Goal: Task Accomplishment & Management: Complete application form

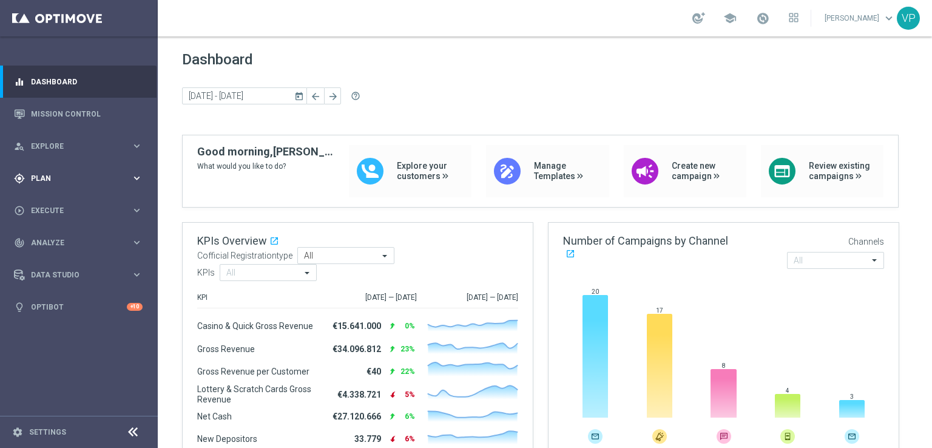
click at [107, 185] on div "gps_fixed Plan keyboard_arrow_right" at bounding box center [78, 178] width 156 height 32
click at [55, 206] on link "Target Groups" at bounding box center [79, 203] width 95 height 10
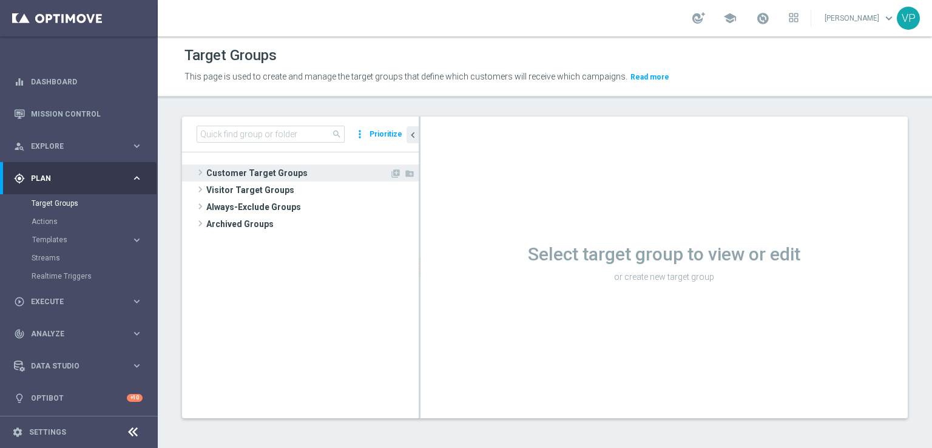
click at [214, 170] on span "Customer Target Groups" at bounding box center [297, 172] width 183 height 17
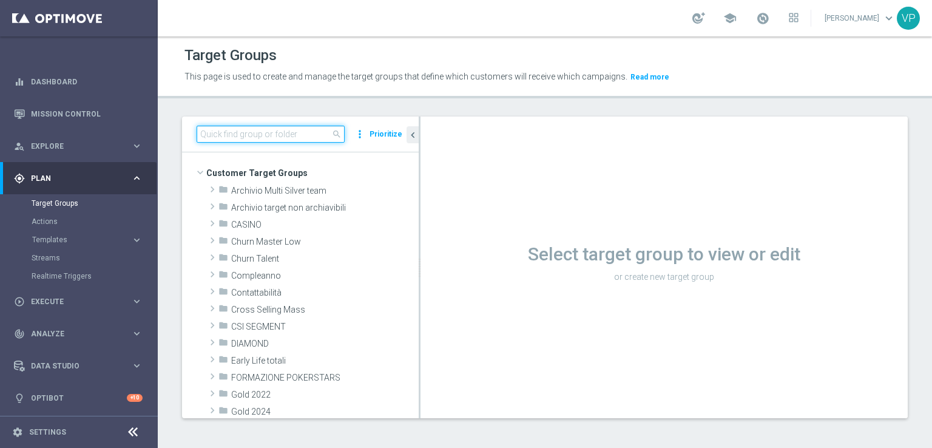
click at [272, 136] on input at bounding box center [271, 134] width 148 height 17
click at [311, 140] on input "skyyy" at bounding box center [271, 134] width 148 height 17
click at [0, 0] on icon "library_add" at bounding box center [0, 0] width 0 height 0
click at [297, 145] on div "skyyy close more_vert Prioritize" at bounding box center [300, 134] width 237 height 36
click at [377, 108] on div "Target Groups This page is used to create and manage the target groups that def…" at bounding box center [545, 241] width 774 height 411
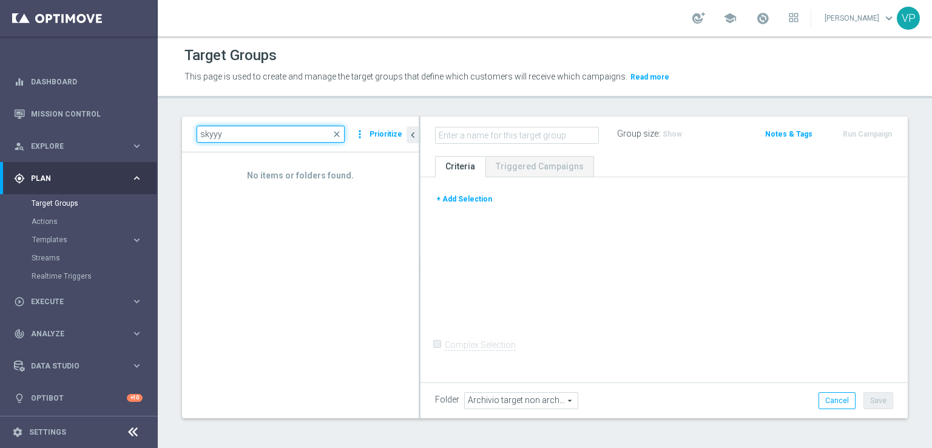
click at [279, 142] on input "skyyy" at bounding box center [271, 134] width 148 height 17
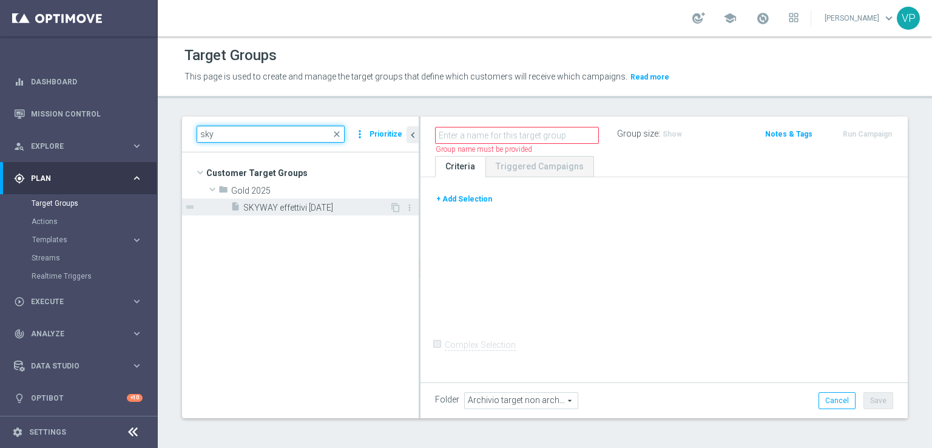
type input "sky"
click at [302, 207] on span "SKYWAY effettivi [DATE]" at bounding box center [316, 208] width 146 height 10
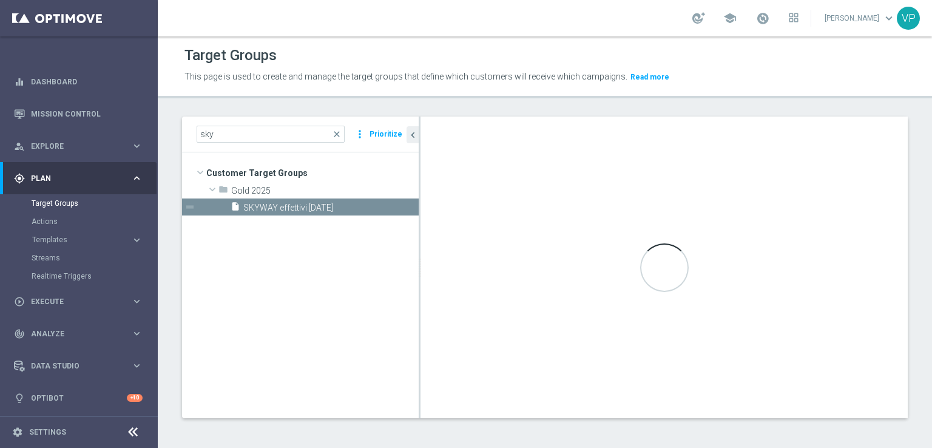
checkbox input "true"
type input "Gold 2025"
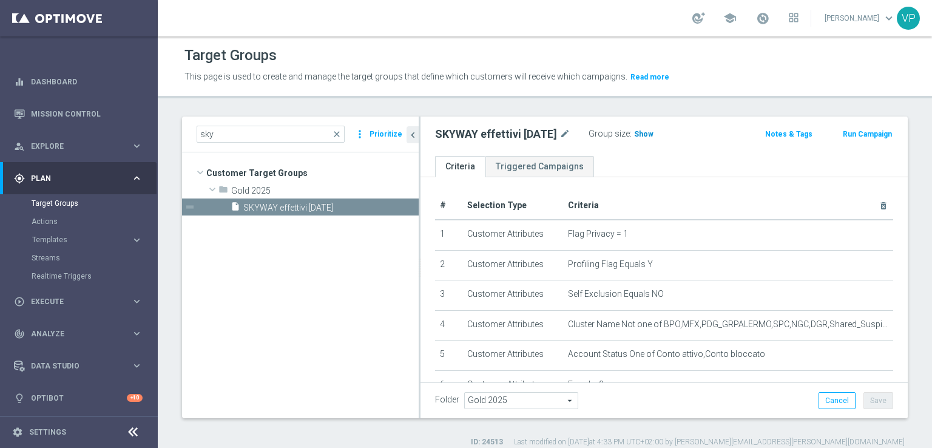
click at [653, 132] on span "Show" at bounding box center [643, 134] width 19 height 8
click at [769, 15] on span at bounding box center [762, 18] width 13 height 13
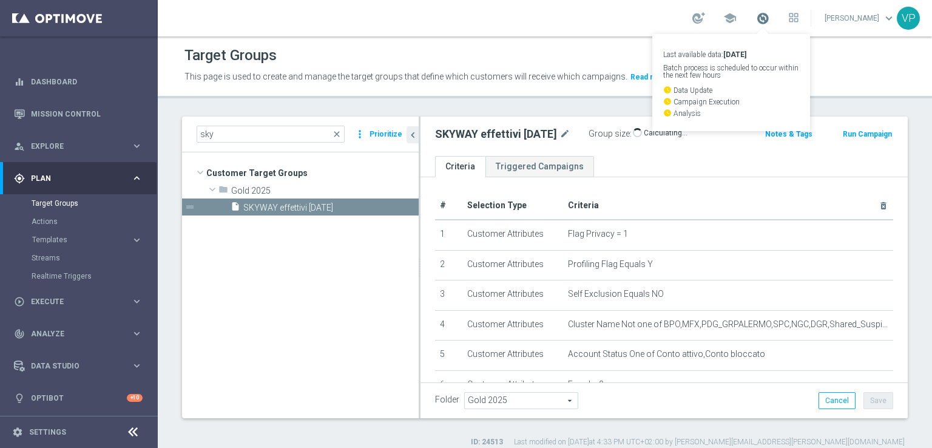
click at [769, 15] on span at bounding box center [762, 18] width 13 height 13
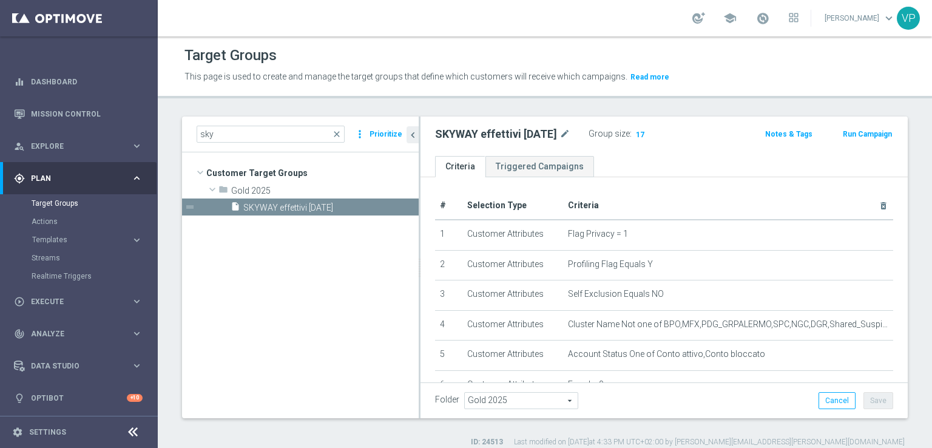
click at [526, 136] on h2 "SKYWAY effettivi [DATE]" at bounding box center [496, 134] width 122 height 15
copy div "SKYWAY effettivi [DATE]"
click at [131, 298] on icon "keyboard_arrow_right" at bounding box center [137, 301] width 12 height 12
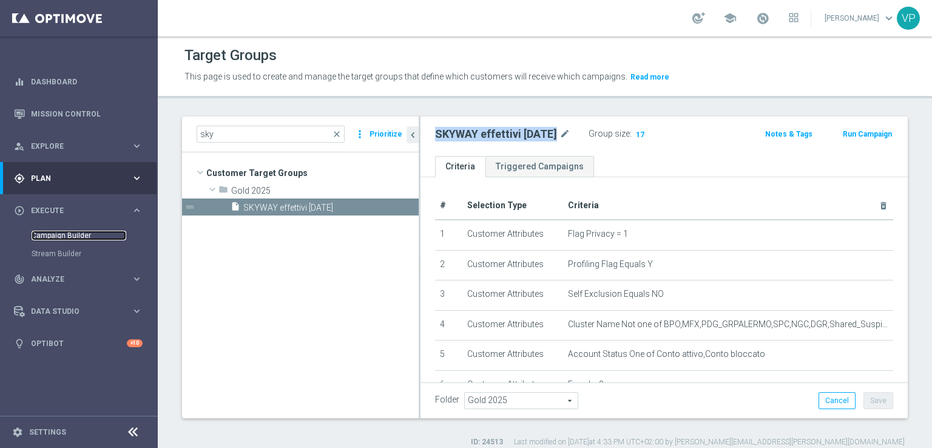
click at [85, 236] on link "Campaign Builder" at bounding box center [79, 236] width 95 height 10
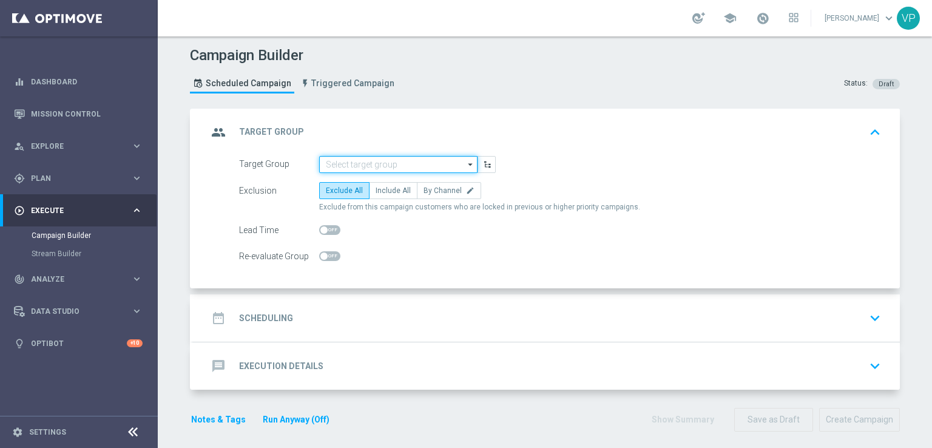
click at [417, 161] on input at bounding box center [398, 164] width 158 height 17
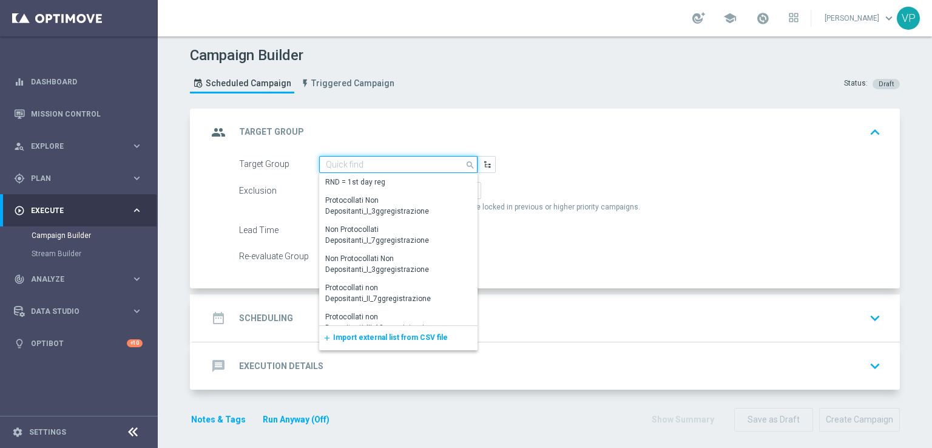
paste input "SKYWAY effettivi [DATE]"
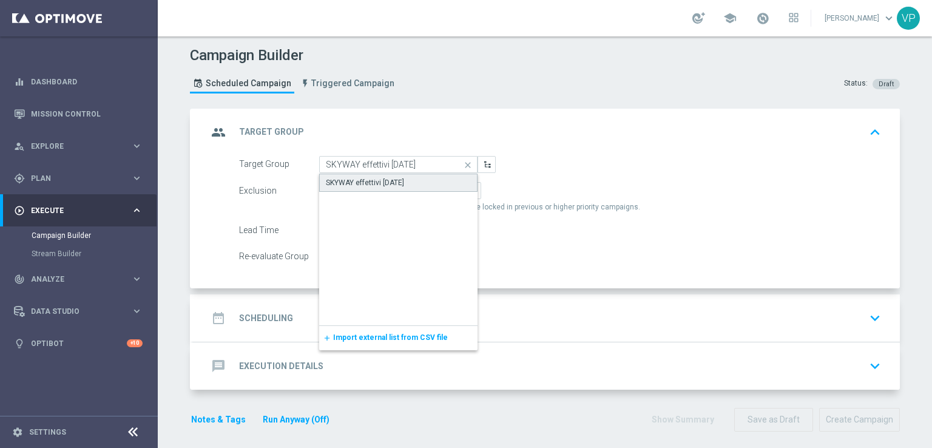
click at [386, 181] on div "SKYWAY effettivi [DATE]" at bounding box center [365, 182] width 78 height 11
type input "SKYWAY effettivi [DATE]"
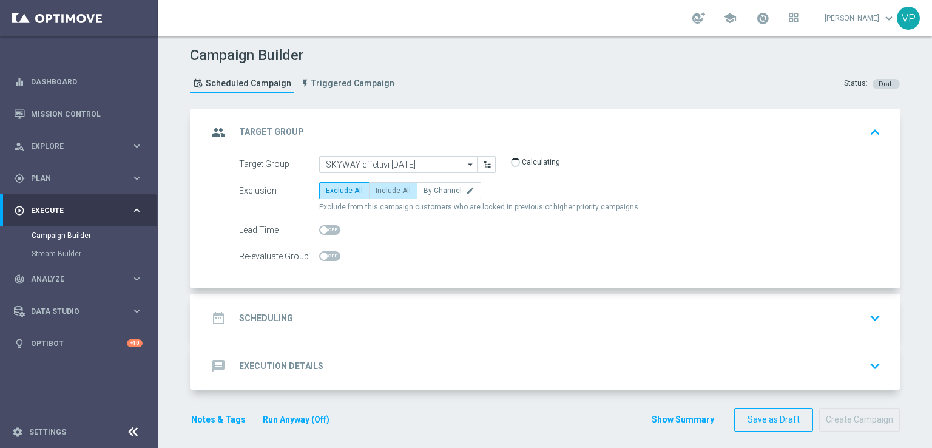
click at [389, 193] on span "Include All" at bounding box center [392, 190] width 35 height 8
click at [383, 193] on input "Include All" at bounding box center [379, 193] width 8 height 8
radio input "true"
click at [866, 315] on icon "keyboard_arrow_down" at bounding box center [875, 318] width 18 height 18
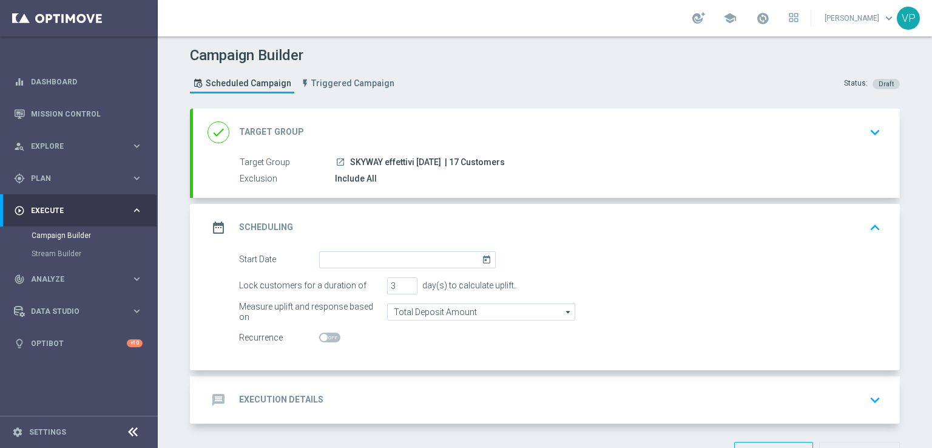
scroll to position [40, 0]
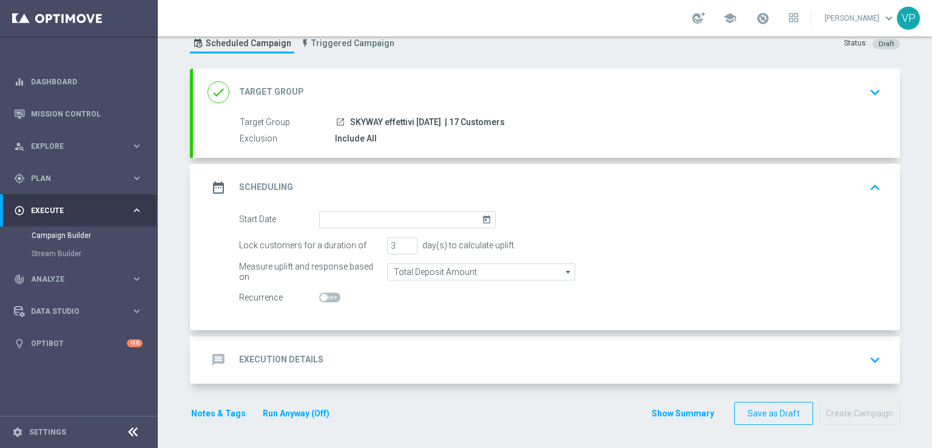
click at [483, 222] on icon "today" at bounding box center [489, 217] width 14 height 13
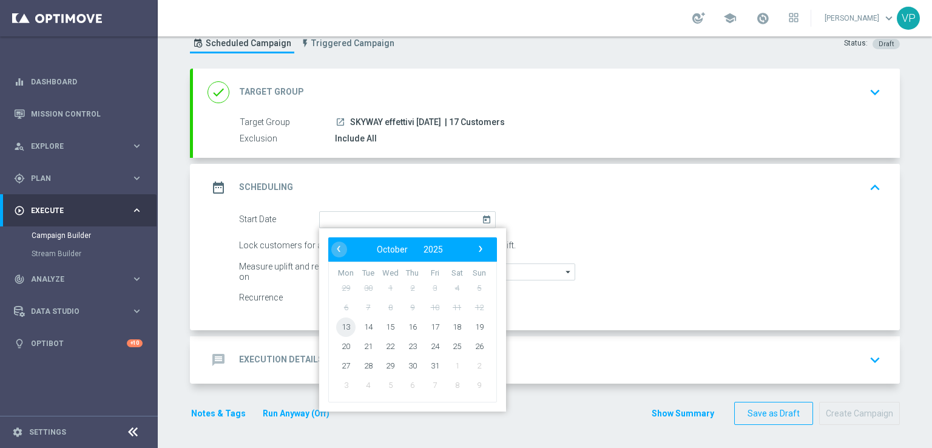
click at [343, 328] on span "13" at bounding box center [345, 326] width 19 height 19
type input "[DATE]"
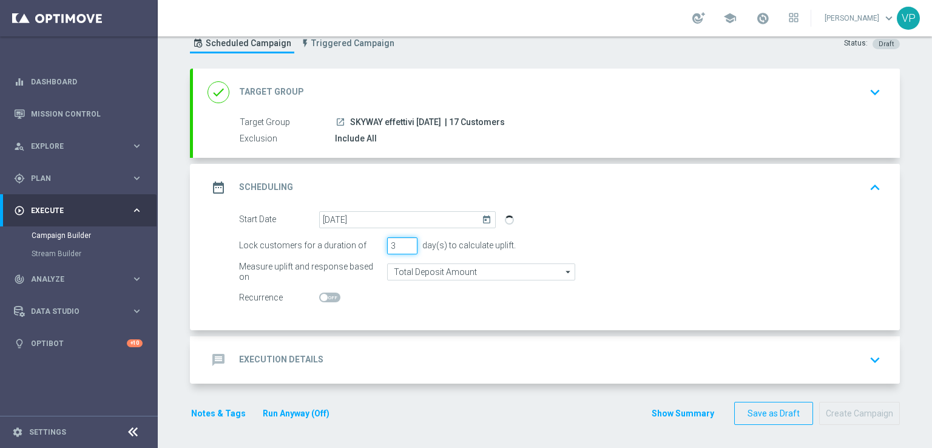
click at [409, 248] on input "3" at bounding box center [402, 245] width 30 height 17
click at [403, 248] on input "2" at bounding box center [402, 245] width 30 height 17
type input "1"
click at [403, 248] on input "1" at bounding box center [402, 245] width 30 height 17
click at [430, 300] on switch at bounding box center [407, 297] width 177 height 10
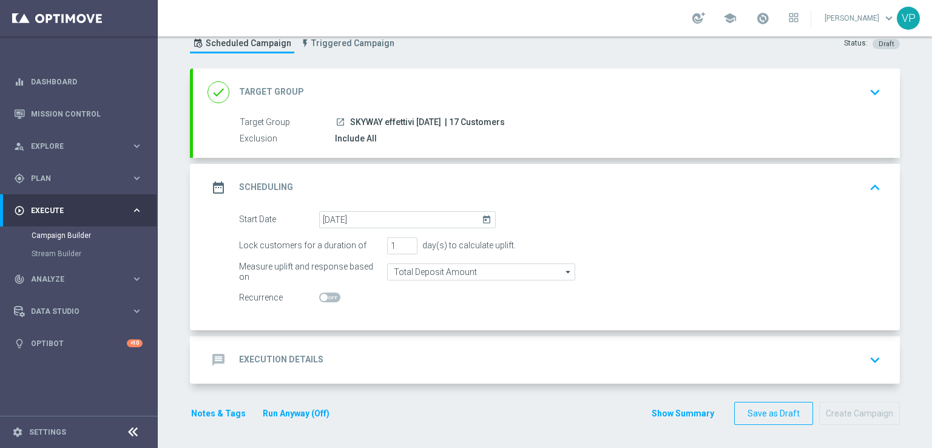
click at [867, 354] on icon "keyboard_arrow_down" at bounding box center [875, 360] width 18 height 18
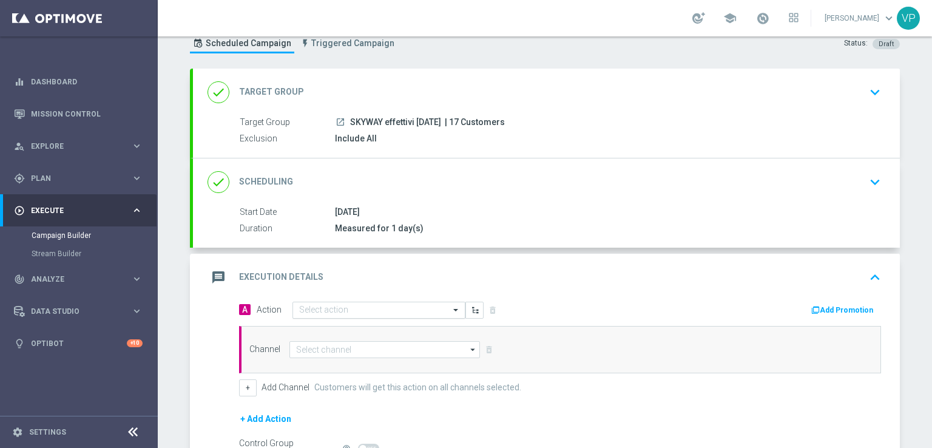
click at [413, 309] on input "text" at bounding box center [366, 310] width 135 height 10
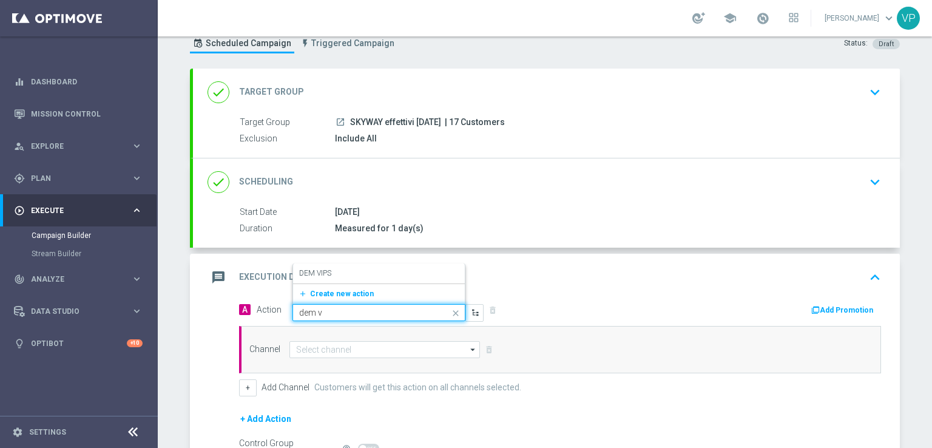
type input "dem vi"
click at [380, 271] on div "DEM VIPS edit" at bounding box center [379, 273] width 160 height 20
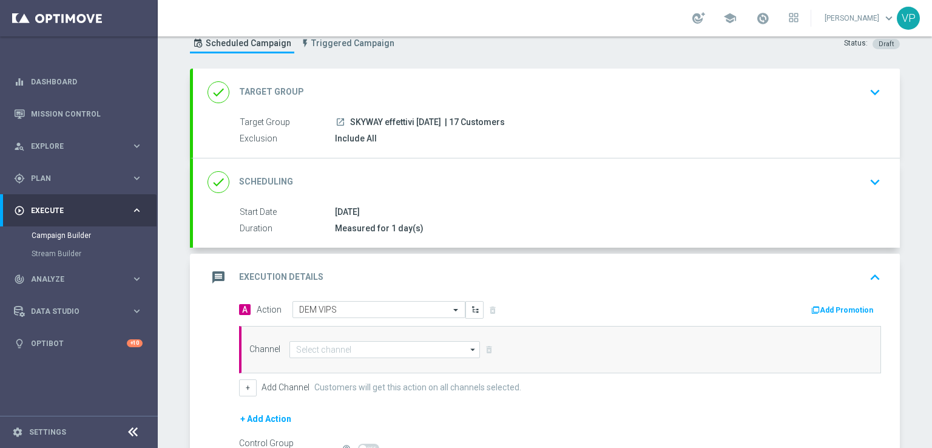
click at [547, 322] on div "A Action Select action DEM VIPS delete_forever Add Promotion Channel arrow_drop…" at bounding box center [560, 348] width 660 height 95
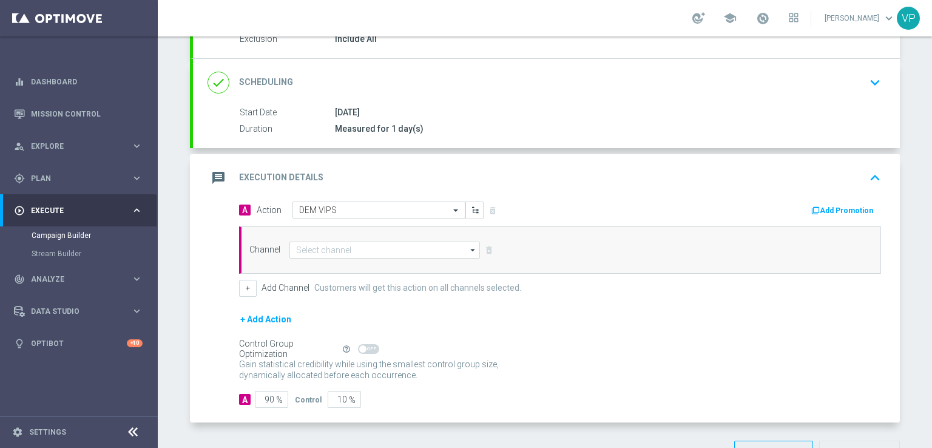
scroll to position [153, 0]
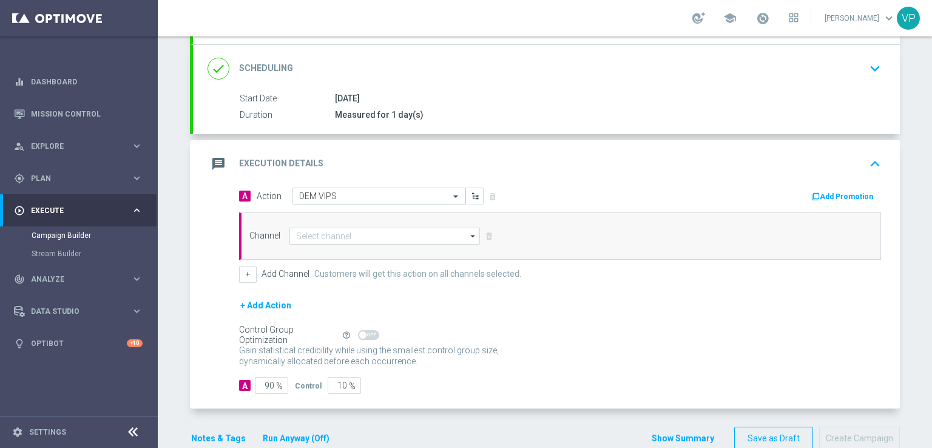
click at [473, 238] on icon "arrow_drop_down" at bounding box center [473, 236] width 12 height 16
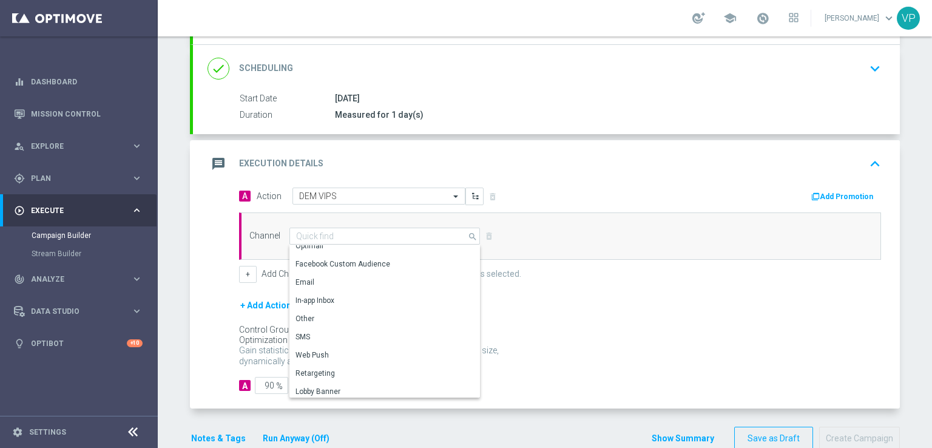
scroll to position [5, 0]
click at [351, 317] on div "Other" at bounding box center [379, 321] width 181 height 18
type input "Other"
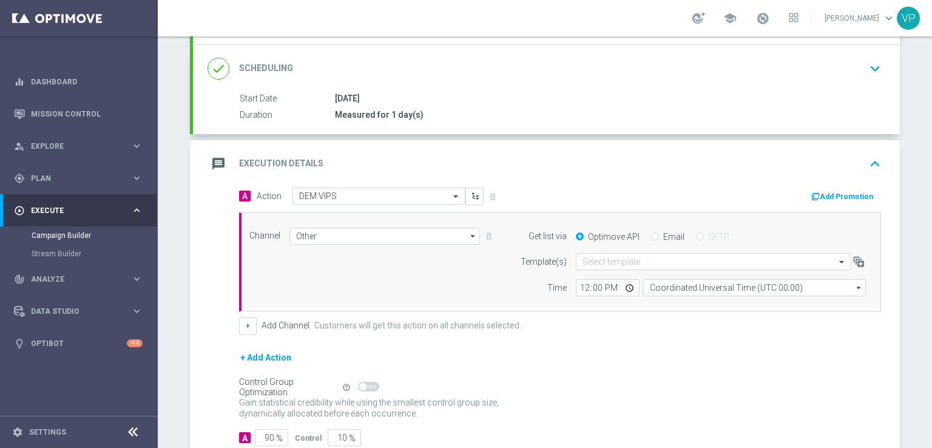
click at [657, 228] on div "Get list via Optimove API Email SFTP" at bounding box center [690, 235] width 370 height 17
click at [653, 237] on div "Email" at bounding box center [667, 236] width 33 height 11
click at [651, 236] on input "Email" at bounding box center [655, 238] width 8 height 8
radio input "true"
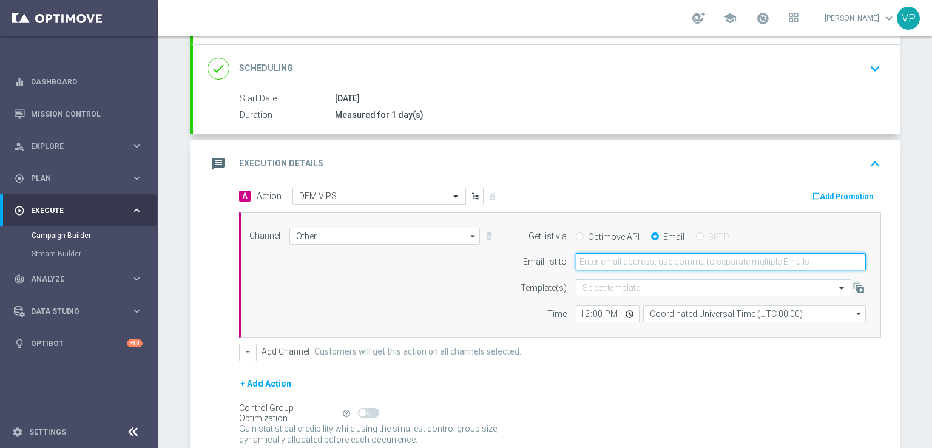
click at [665, 266] on input "email" at bounding box center [721, 261] width 290 height 17
click at [612, 263] on input "[PERSON_NAME][EMAIL_ADDRESS][DOMAIN_NAME]" at bounding box center [721, 261] width 290 height 17
click at [655, 263] on input "[PERSON_NAME][EMAIL_ADDRESS][PERSON_NAME][DOMAIN_NAME]" at bounding box center [721, 261] width 290 height 17
type input "[PERSON_NAME][EMAIL_ADDRESS][PERSON_NAME][DOMAIN_NAME]"
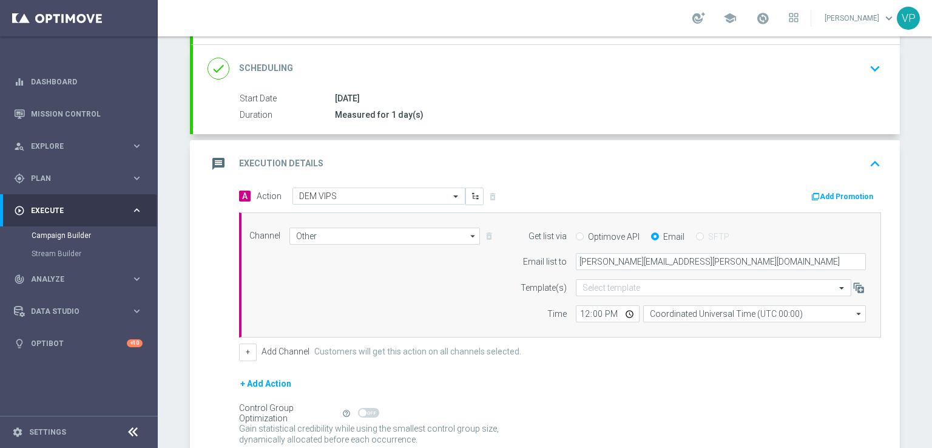
click at [617, 348] on div "+ Add Channel Customers will get this action on all channels selected." at bounding box center [560, 351] width 642 height 17
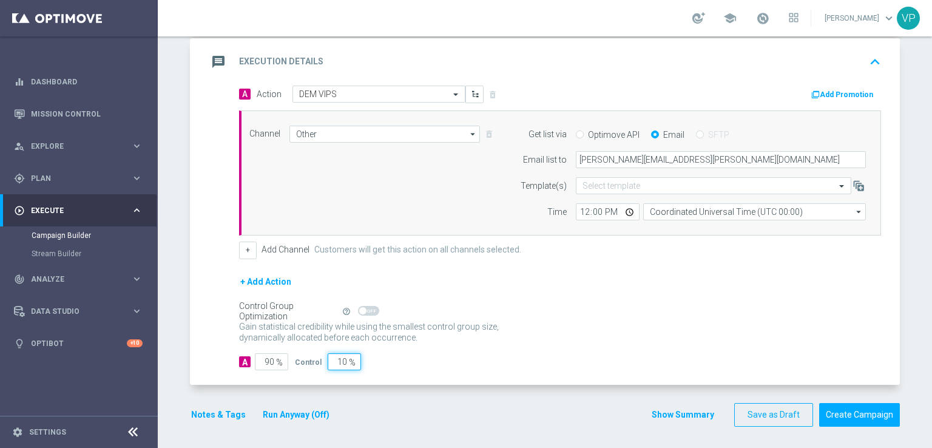
click at [337, 359] on input "10" at bounding box center [344, 361] width 33 height 17
type input "0"
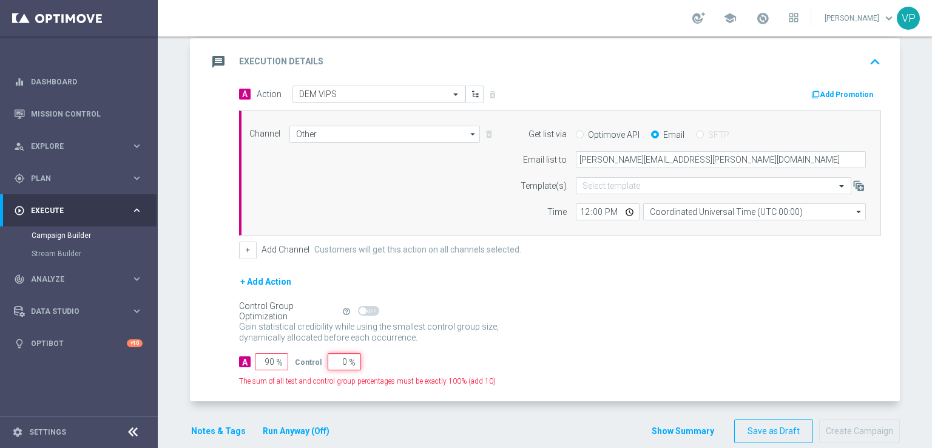
type input "100"
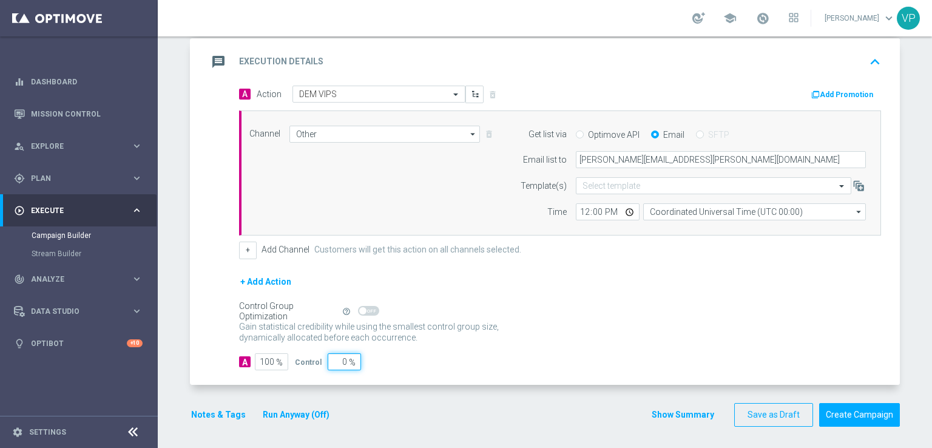
type input "0"
click at [499, 345] on form "A Action Select action DEM VIPS delete_forever Add Promotion Channel Other Othe…" at bounding box center [560, 228] width 642 height 284
click at [246, 243] on button "+" at bounding box center [248, 249] width 18 height 17
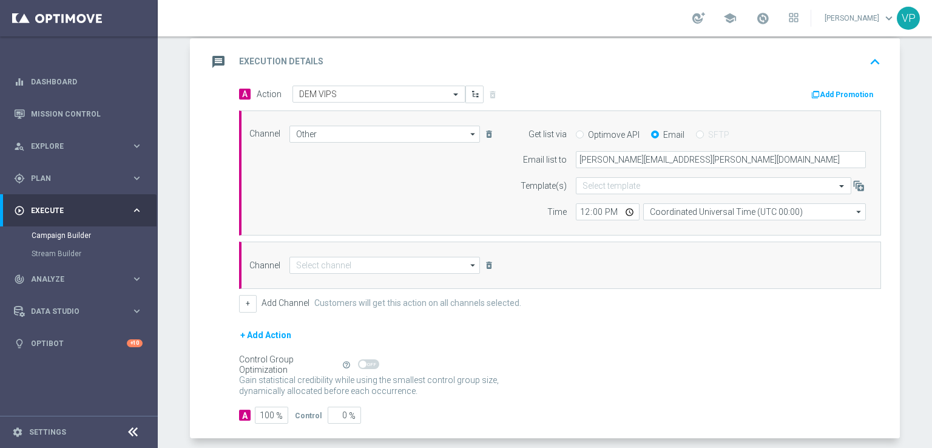
click at [473, 265] on icon "arrow_drop_down" at bounding box center [473, 265] width 12 height 16
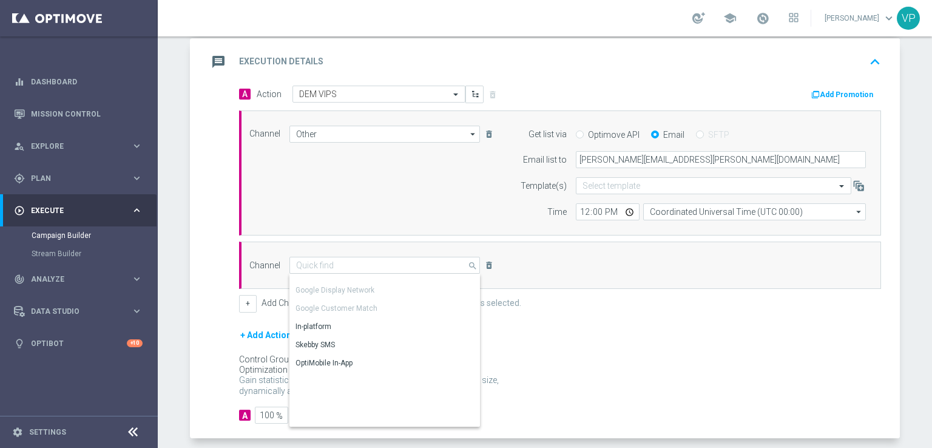
scroll to position [0, 0]
click at [842, 95] on button "Add Promotion" at bounding box center [843, 94] width 67 height 13
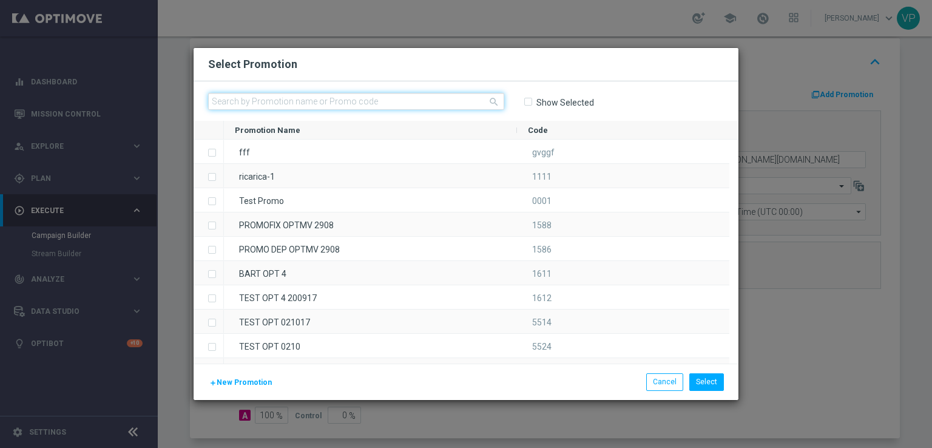
click at [369, 102] on input "text" at bounding box center [356, 101] width 296 height 17
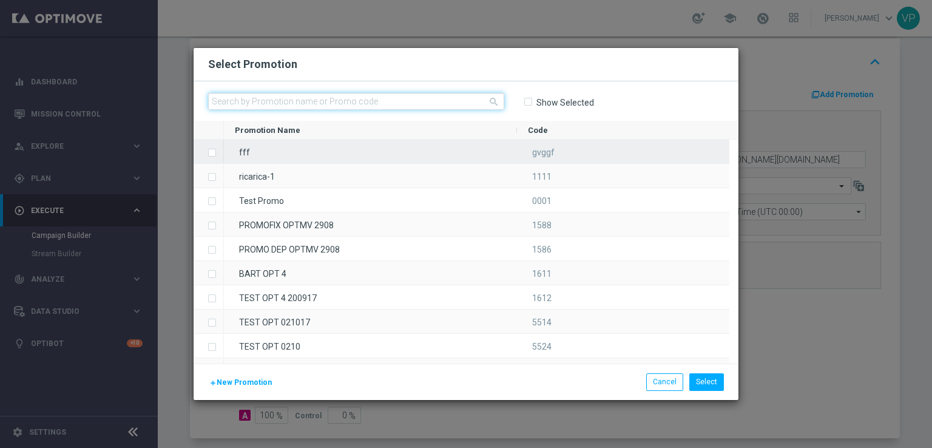
paste input "336460"
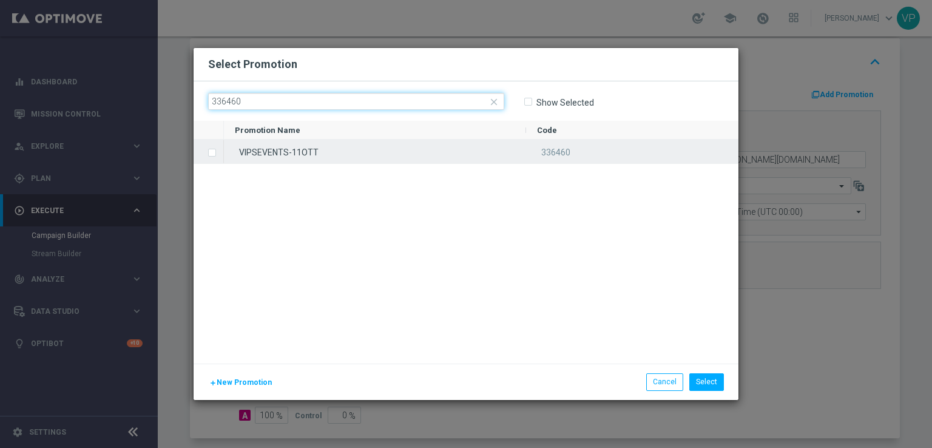
type input "336460"
click at [220, 153] on label "Press SPACE to select this row." at bounding box center [222, 153] width 4 height 11
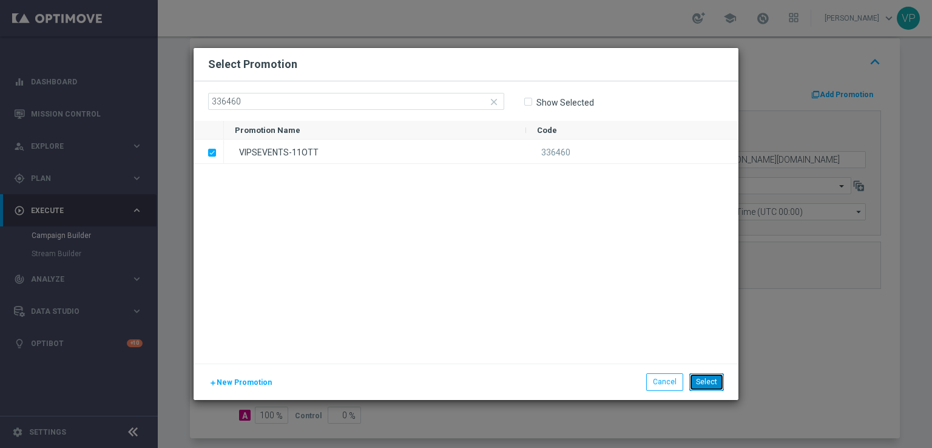
click at [703, 383] on button "Select" at bounding box center [706, 381] width 35 height 17
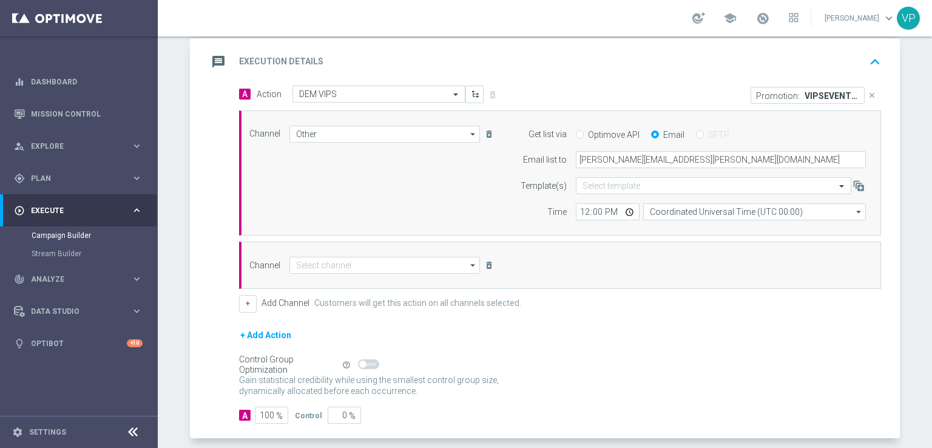
click at [645, 303] on div "+ Add Channel Customers will get this action on all channels selected." at bounding box center [560, 303] width 642 height 17
click at [468, 266] on icon "arrow_drop_down" at bounding box center [473, 265] width 12 height 16
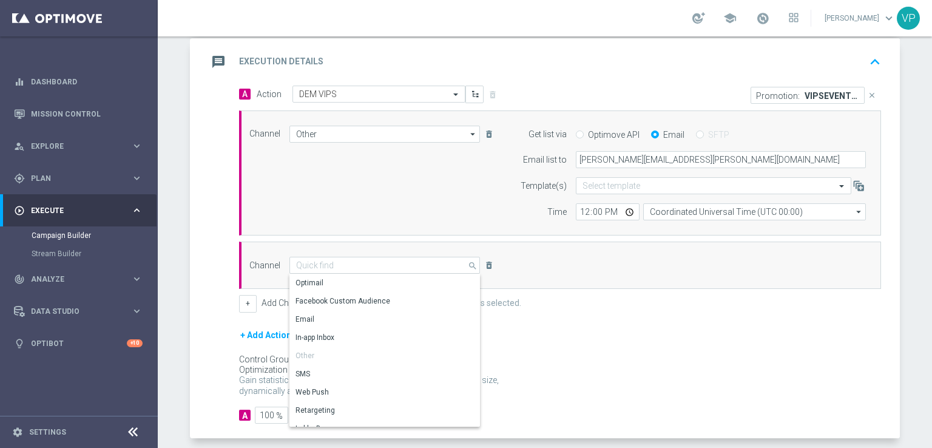
click at [558, 348] on div "+ Add Action" at bounding box center [560, 343] width 642 height 30
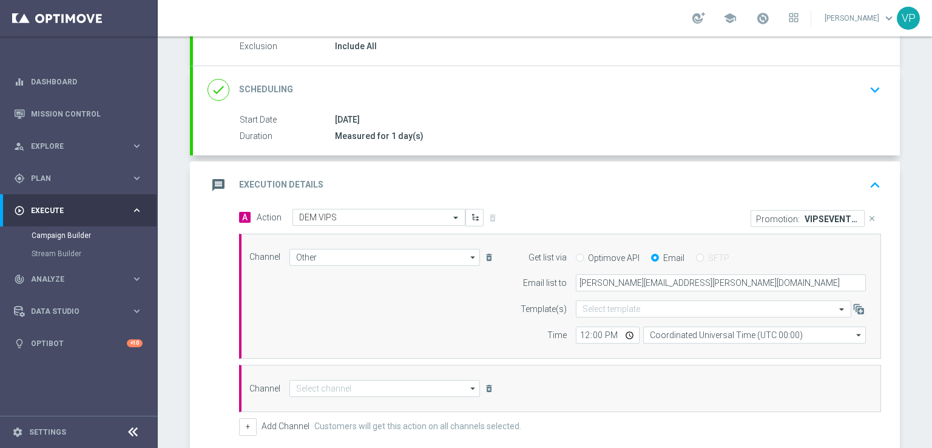
scroll to position [134, 0]
click at [839, 307] on span at bounding box center [842, 307] width 15 height 10
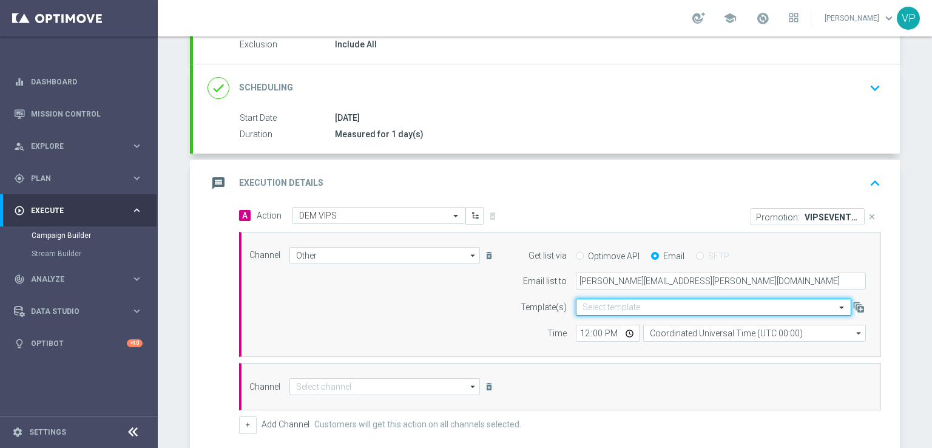
click at [839, 307] on span at bounding box center [842, 307] width 15 height 10
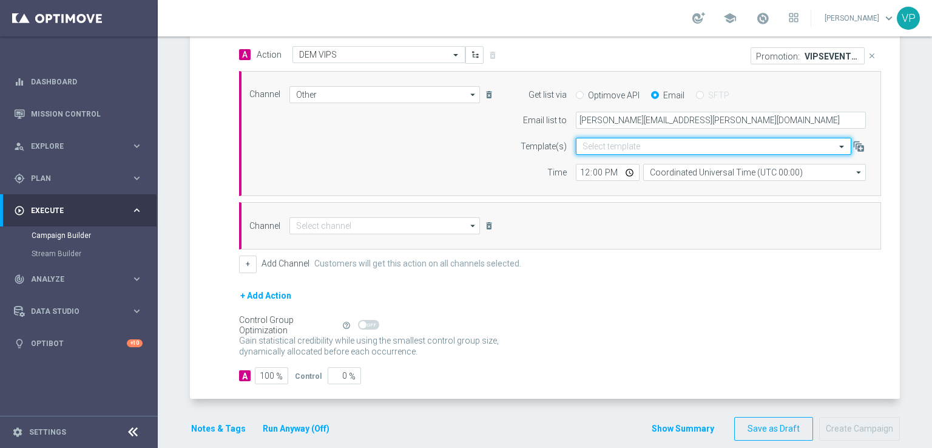
scroll to position [309, 0]
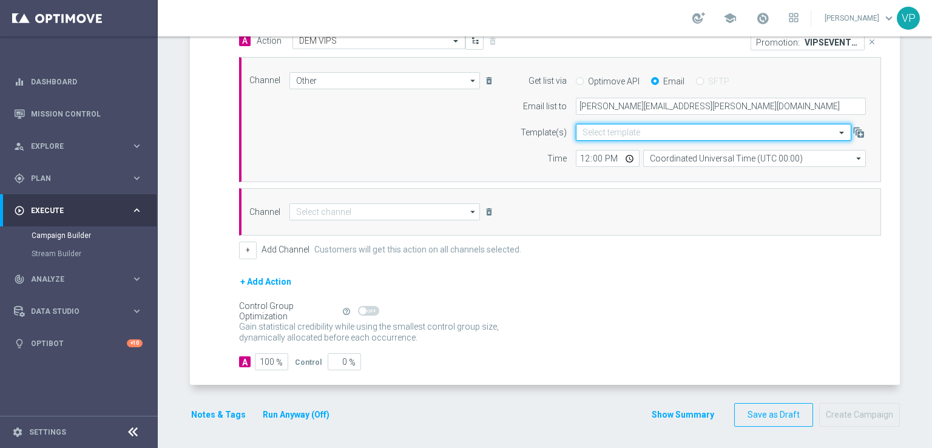
click at [215, 407] on button "Notes & Tags" at bounding box center [218, 414] width 57 height 15
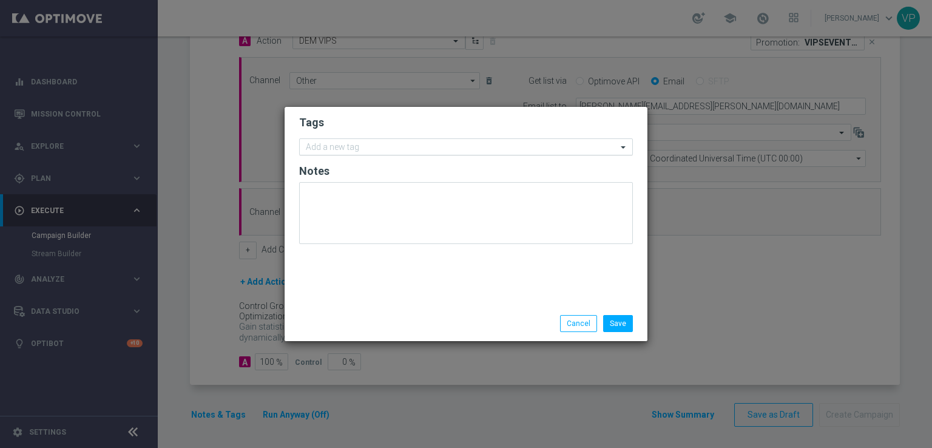
click at [441, 149] on input "text" at bounding box center [461, 148] width 311 height 10
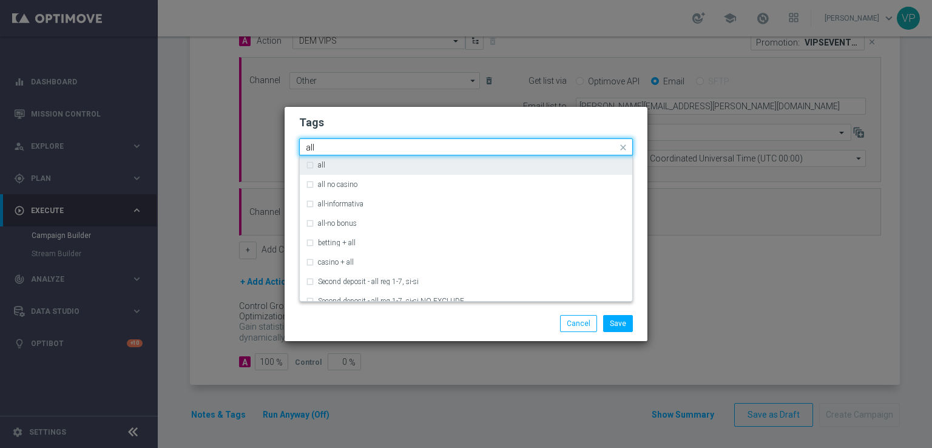
click at [443, 165] on div "all" at bounding box center [472, 164] width 308 height 7
type input "all"
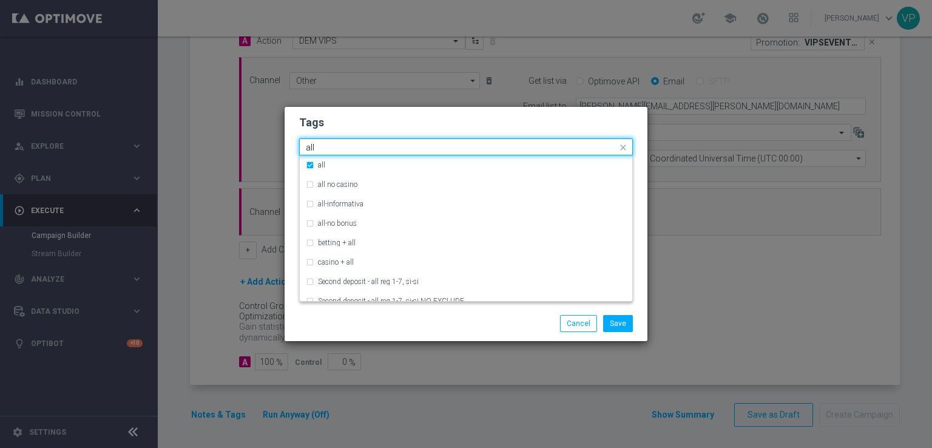
click at [439, 145] on input "all" at bounding box center [461, 148] width 311 height 10
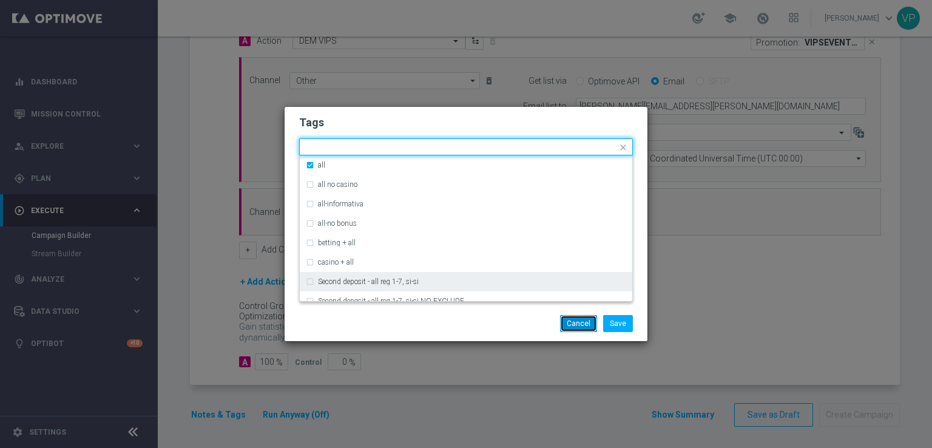
click at [596, 323] on button "Cancel" at bounding box center [578, 323] width 37 height 17
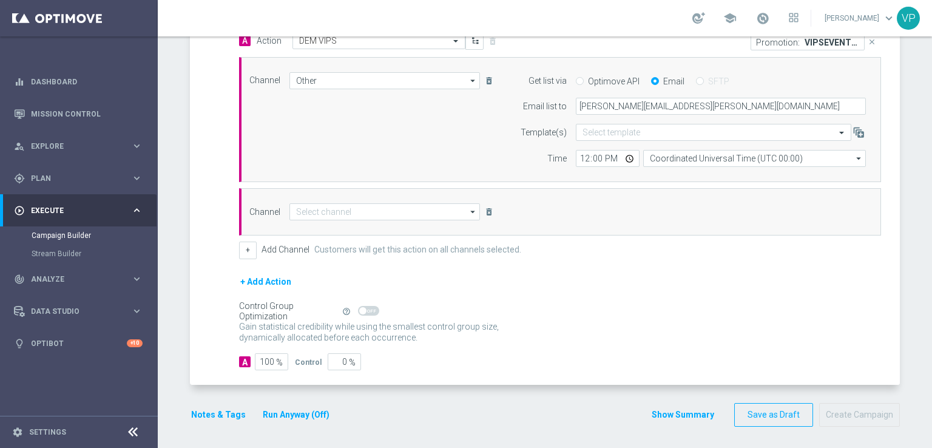
click at [573, 391] on form "done Target Group keyboard_arrow_down Target Group launch SKYWAY effettivi [DAT…" at bounding box center [545, 113] width 710 height 627
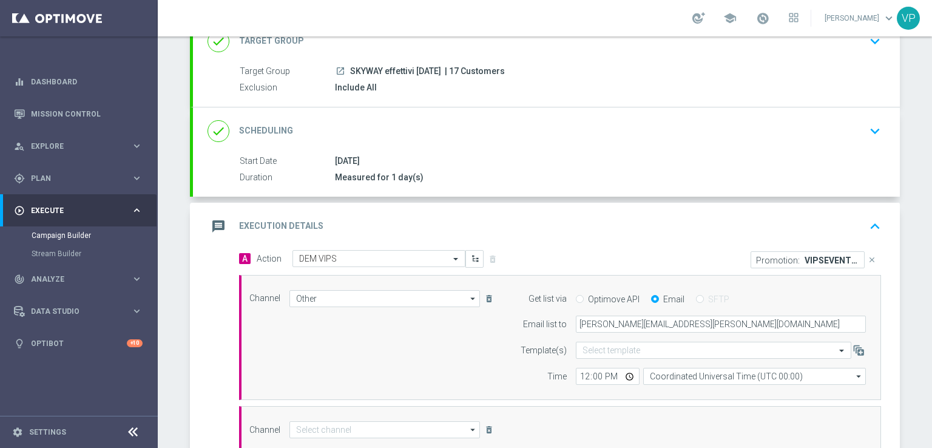
scroll to position [87, 0]
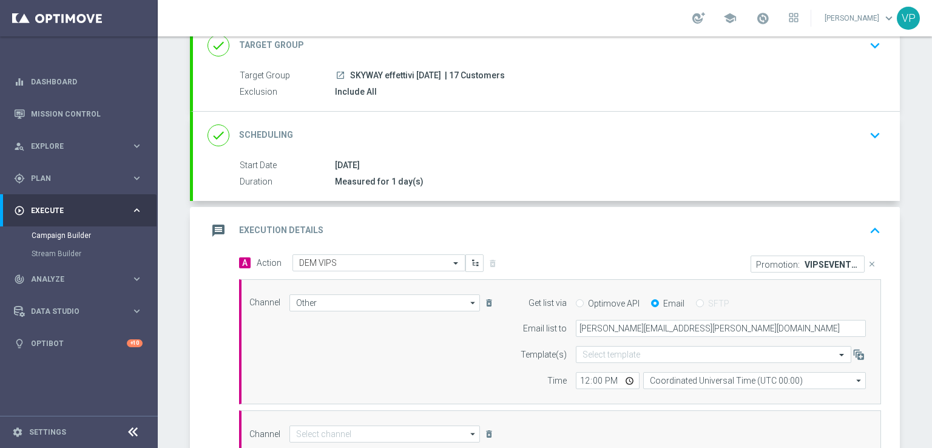
click at [866, 238] on button "keyboard_arrow_up" at bounding box center [874, 230] width 21 height 23
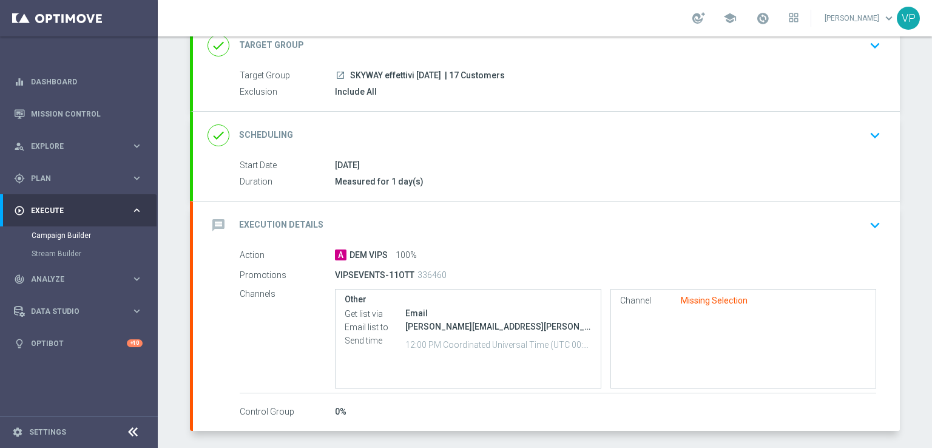
click at [869, 223] on icon "keyboard_arrow_down" at bounding box center [875, 225] width 18 height 18
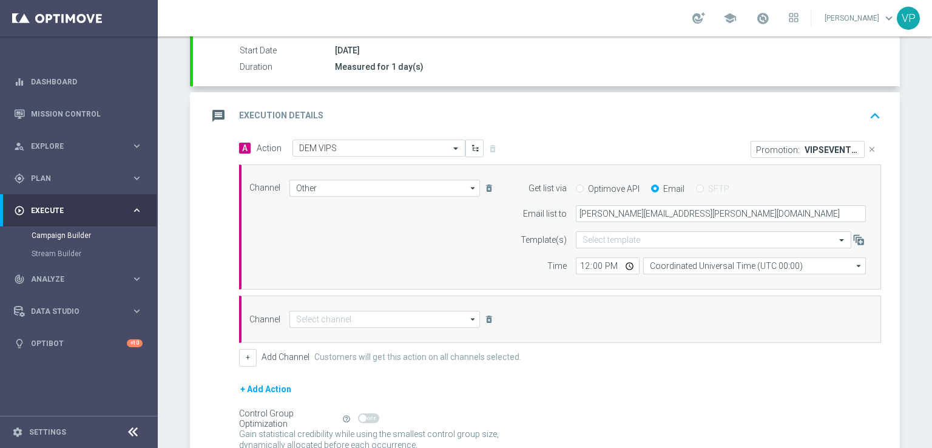
scroll to position [206, 0]
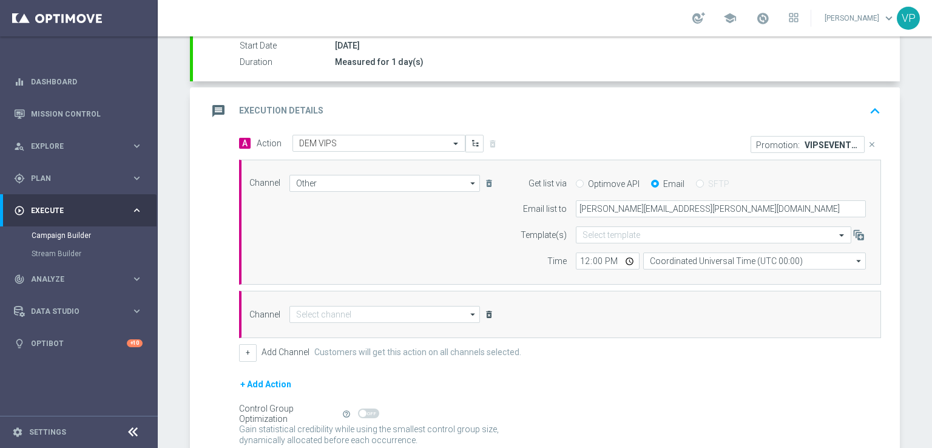
click at [484, 311] on icon "delete_forever" at bounding box center [489, 314] width 10 height 10
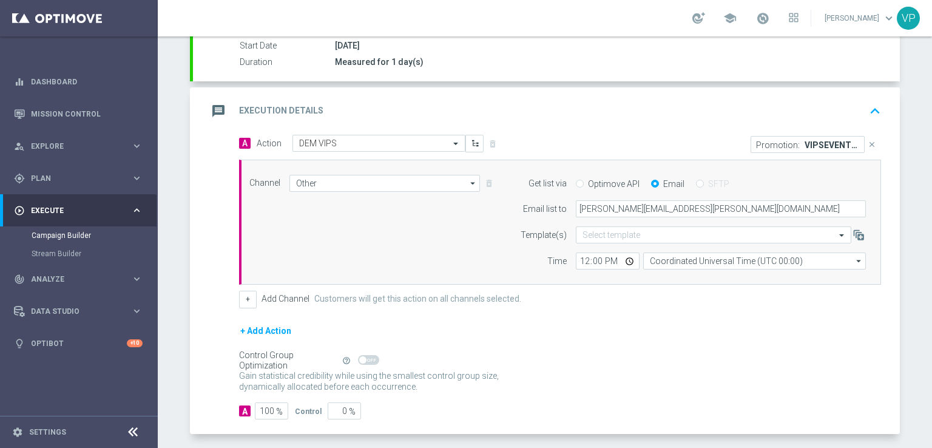
scroll to position [255, 0]
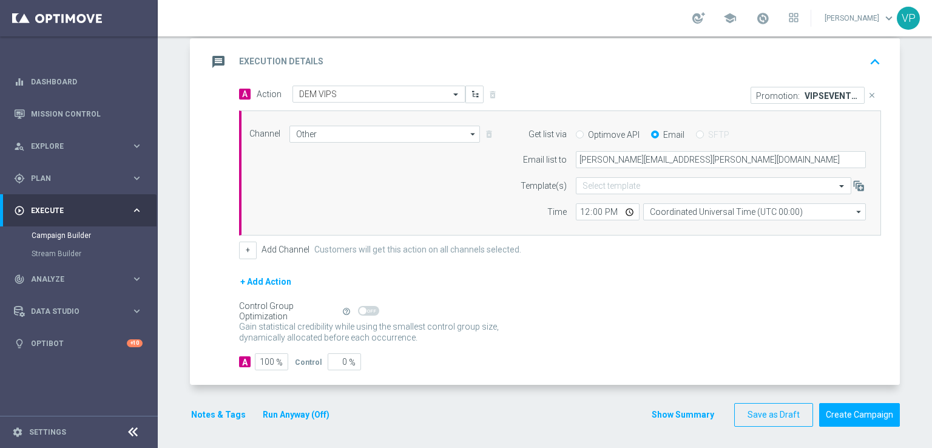
click at [220, 416] on button "Notes & Tags" at bounding box center [218, 414] width 57 height 15
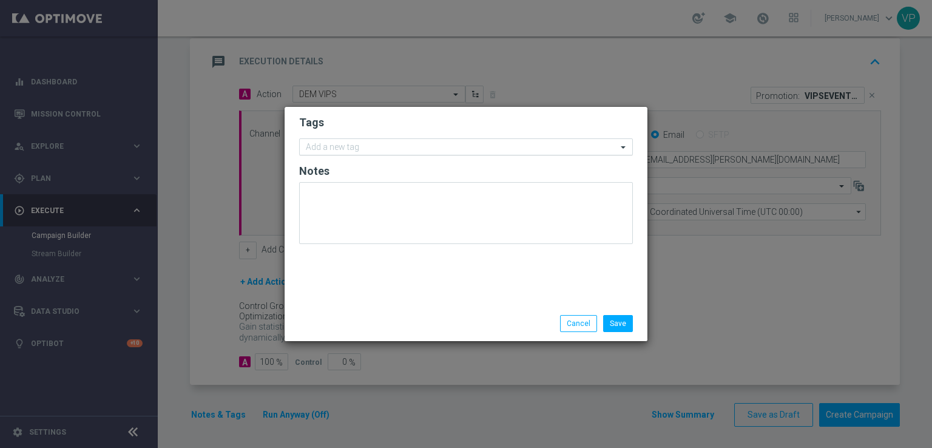
click at [474, 151] on input "text" at bounding box center [461, 148] width 311 height 10
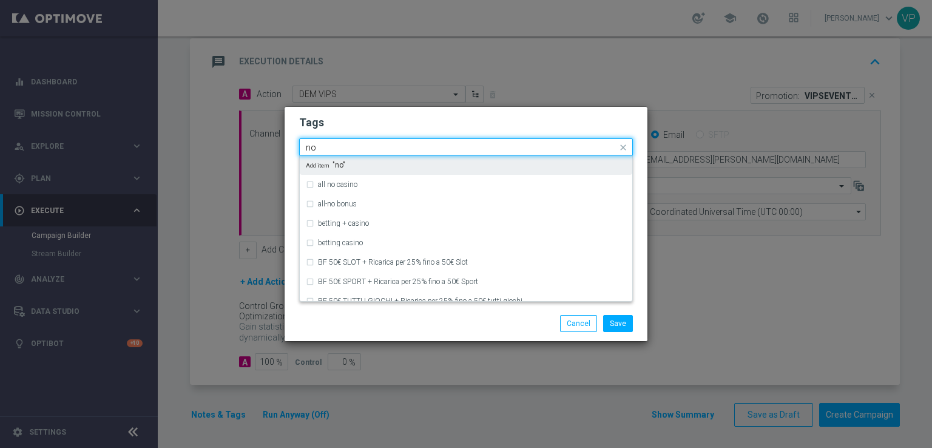
type input "n"
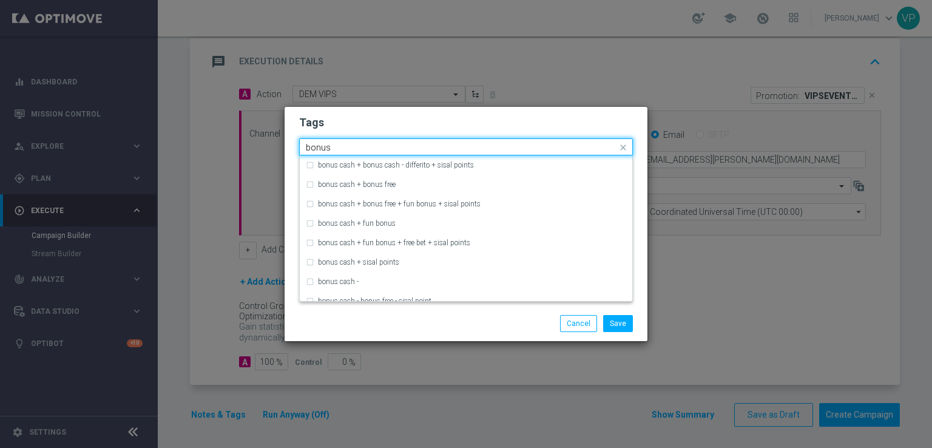
scroll to position [0, 0]
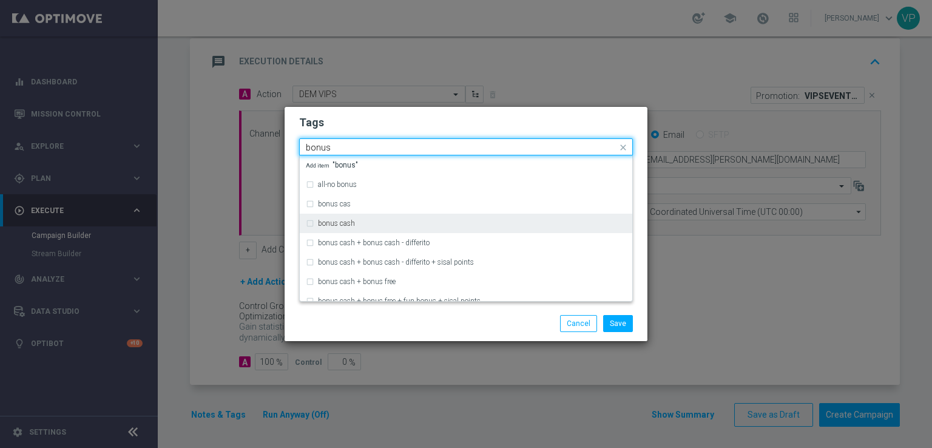
click at [422, 214] on div "bonus cash" at bounding box center [466, 223] width 320 height 19
type input "bonus"
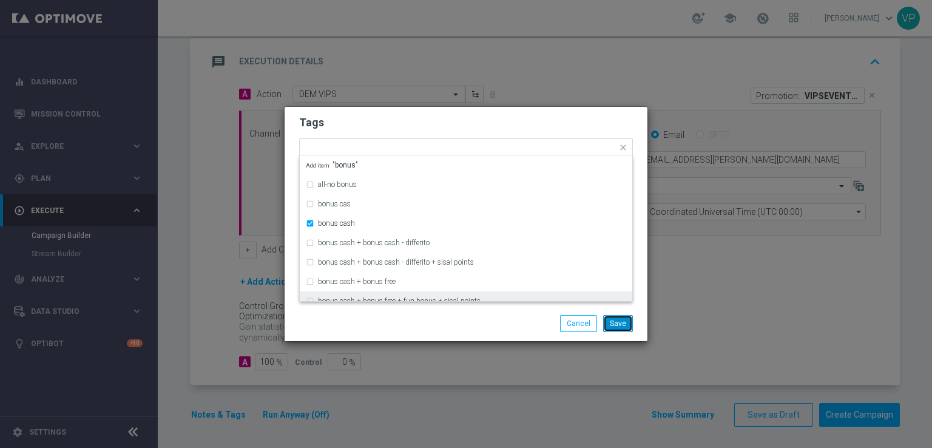
click at [620, 323] on button "Save" at bounding box center [618, 323] width 30 height 17
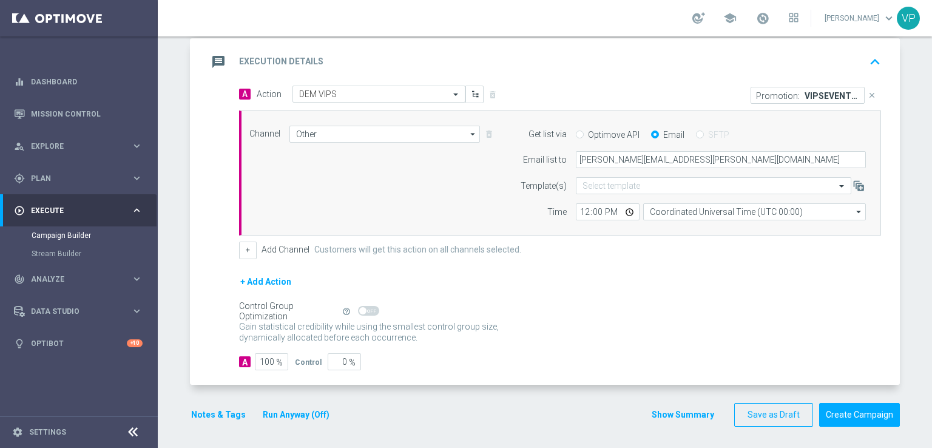
click at [501, 382] on form "done Target Group keyboard_arrow_down Target Group launch SKYWAY effettivi [DAT…" at bounding box center [545, 139] width 710 height 573
click at [221, 407] on button "Notes & Tags" at bounding box center [218, 414] width 57 height 15
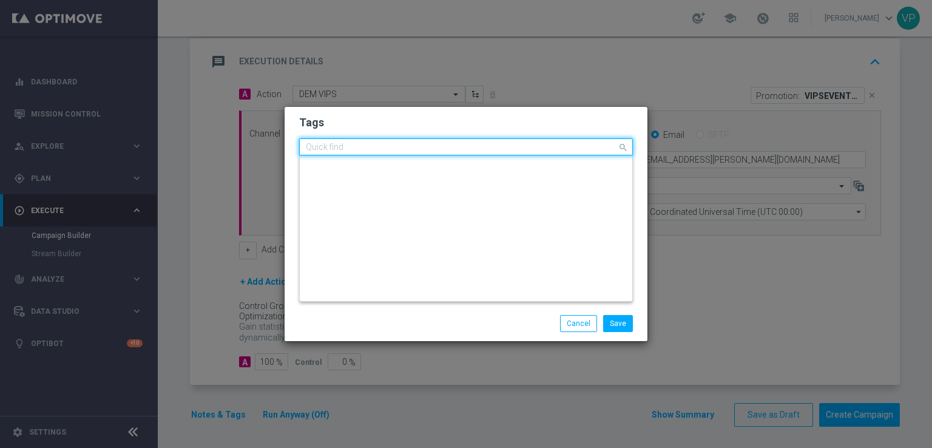
click at [539, 143] on input "text" at bounding box center [461, 148] width 311 height 10
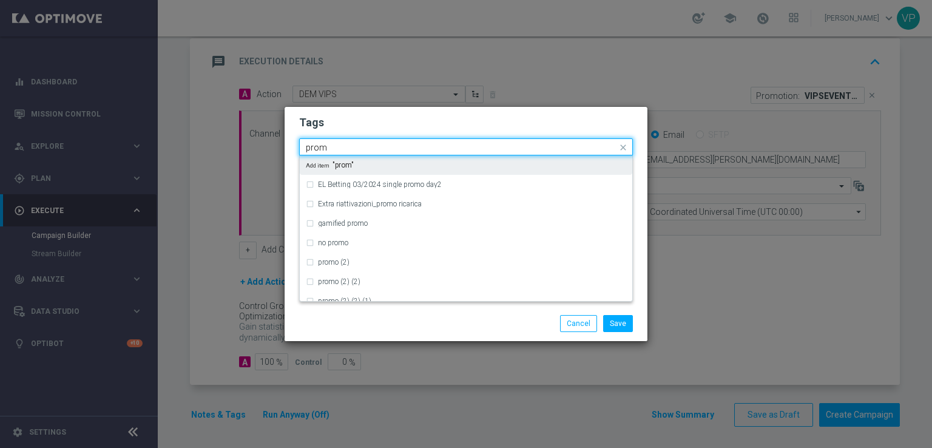
type input "promo"
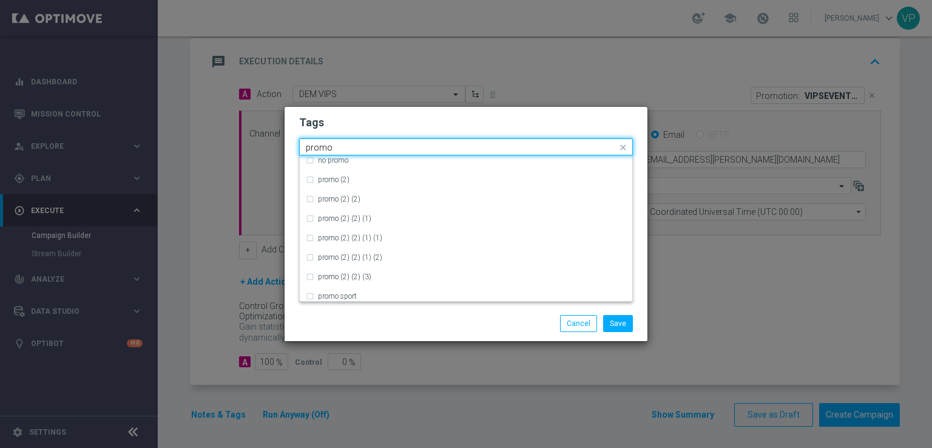
scroll to position [92, 0]
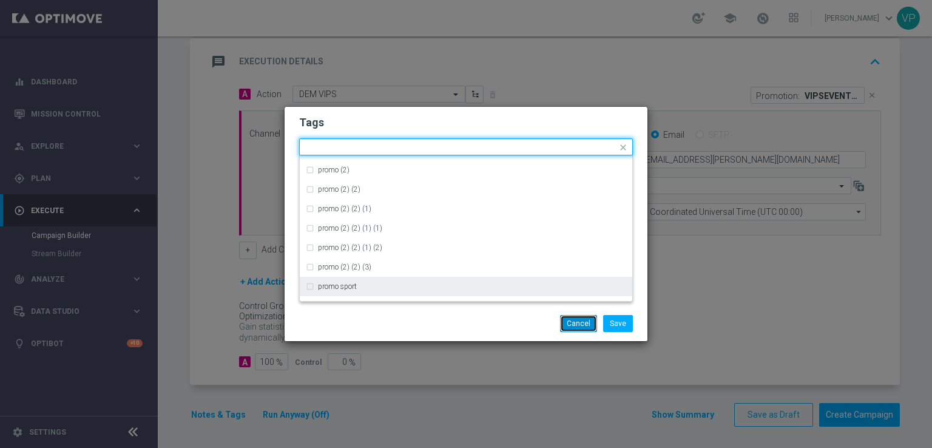
click at [568, 325] on button "Cancel" at bounding box center [578, 323] width 37 height 17
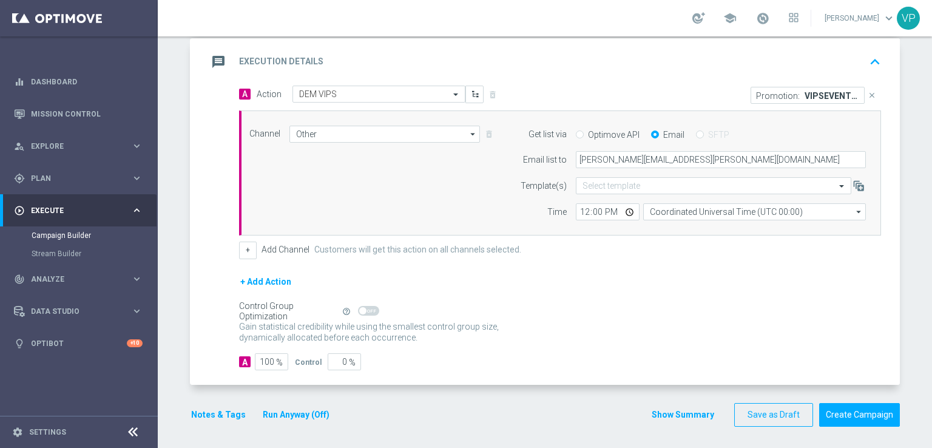
click at [436, 403] on div "Notes & Tags Run Anyway (Off) Show Summary Save as Draft Create Campaign" at bounding box center [545, 415] width 710 height 24
click at [317, 413] on button "Run Anyway (Off)" at bounding box center [295, 414] width 69 height 15
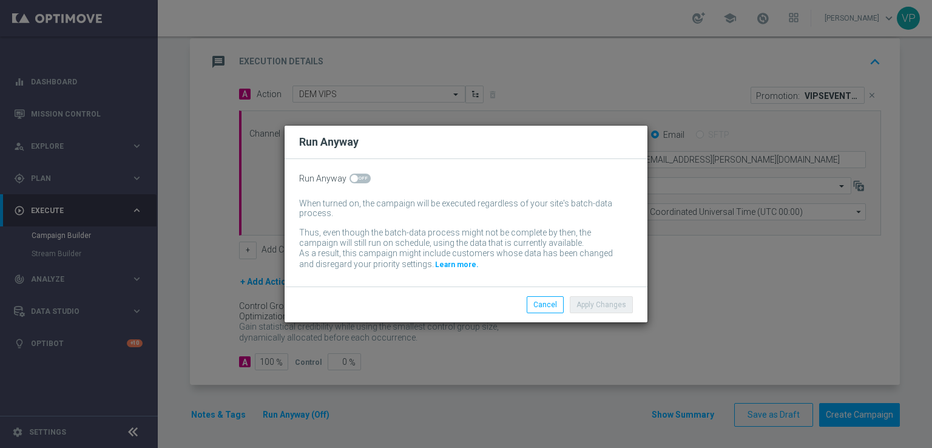
drag, startPoint x: 363, startPoint y: 185, endPoint x: 362, endPoint y: 177, distance: 8.1
click at [362, 177] on div "Run Anyway When turned on, the campaign will be executed regardless of your sit…" at bounding box center [465, 222] width 363 height 127
click at [362, 177] on span at bounding box center [359, 178] width 21 height 10
click at [362, 177] on input "checkbox" at bounding box center [359, 178] width 21 height 10
checkbox input "true"
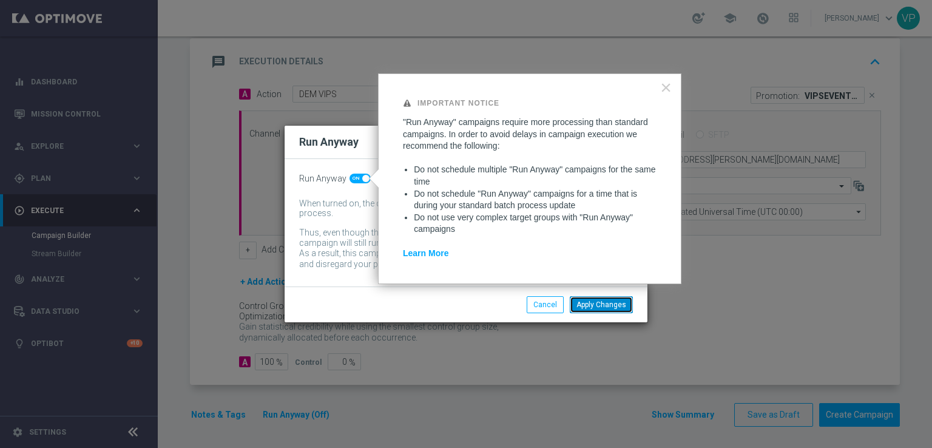
click at [621, 301] on button "Apply Changes" at bounding box center [601, 304] width 63 height 17
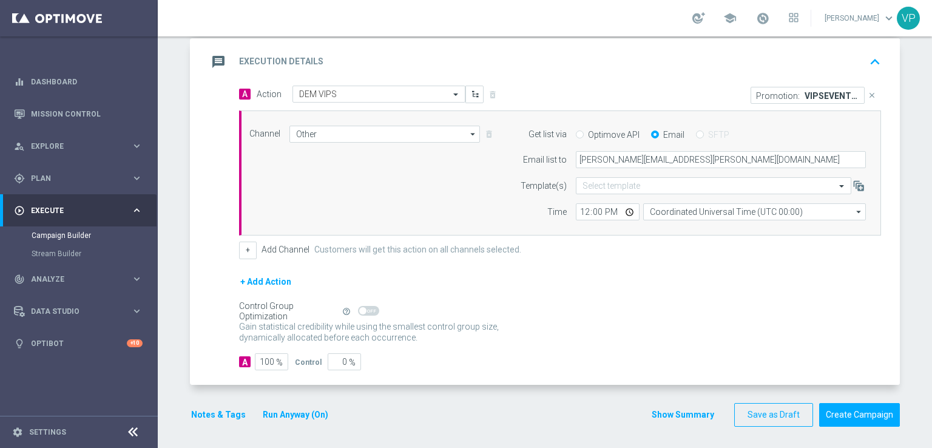
click at [523, 371] on div "A Action Select action DEM VIPS delete_forever Promotion: VIPSEVENTS-11OTT clos…" at bounding box center [546, 235] width 707 height 299
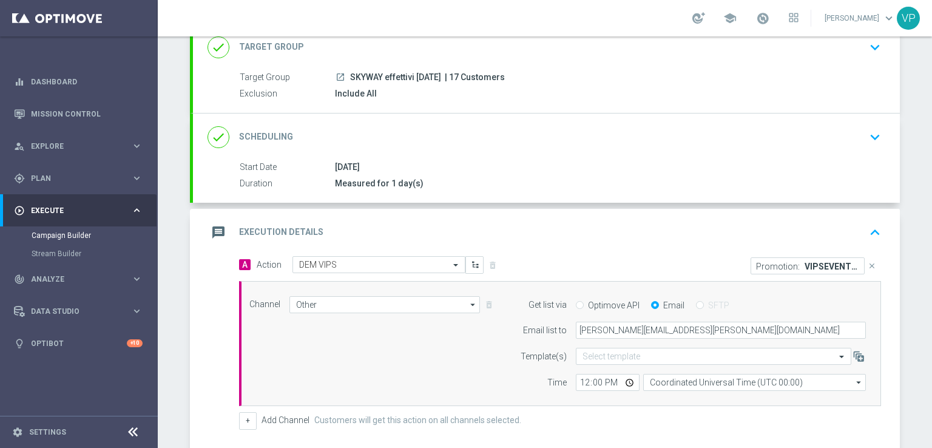
scroll to position [73, 0]
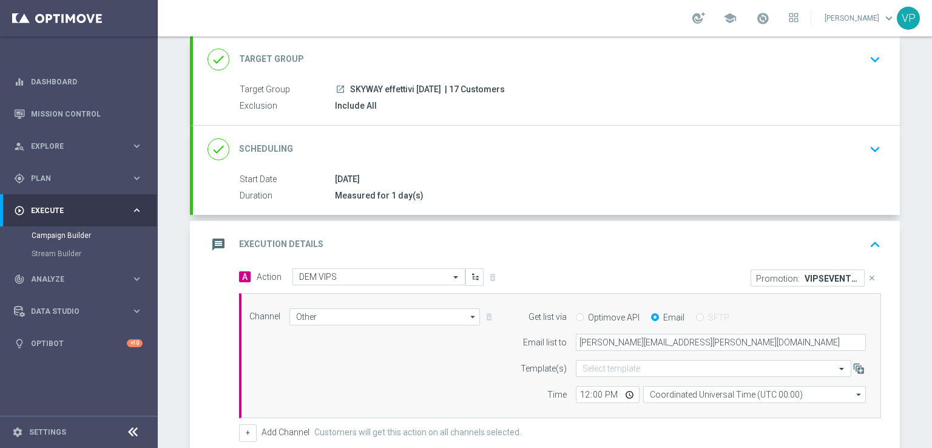
click at [870, 247] on icon "keyboard_arrow_up" at bounding box center [875, 244] width 18 height 18
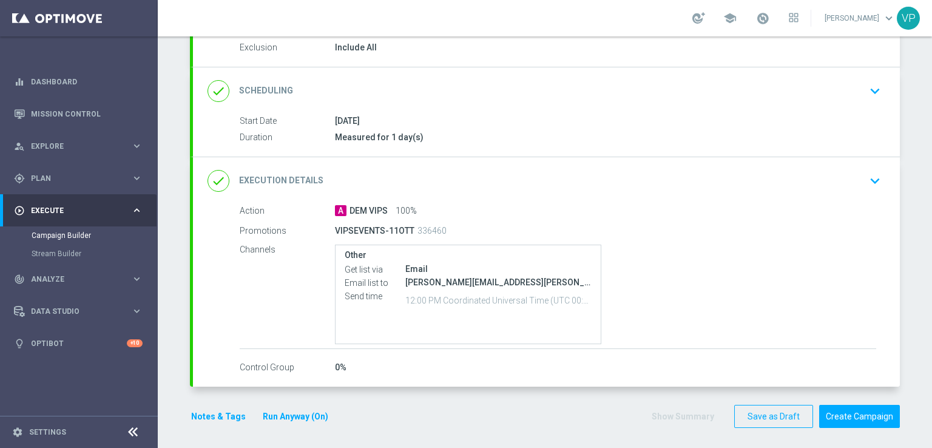
scroll to position [132, 0]
click at [879, 169] on button "keyboard_arrow_down" at bounding box center [874, 180] width 21 height 23
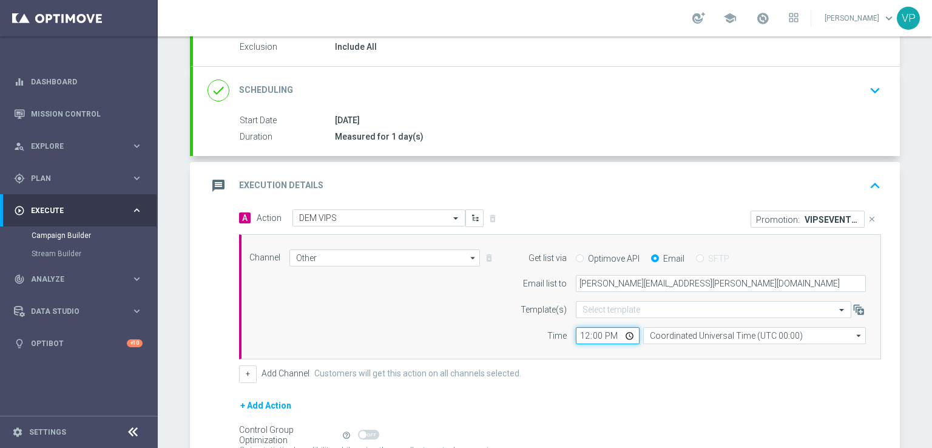
click at [622, 334] on input "12:00" at bounding box center [608, 335] width 64 height 17
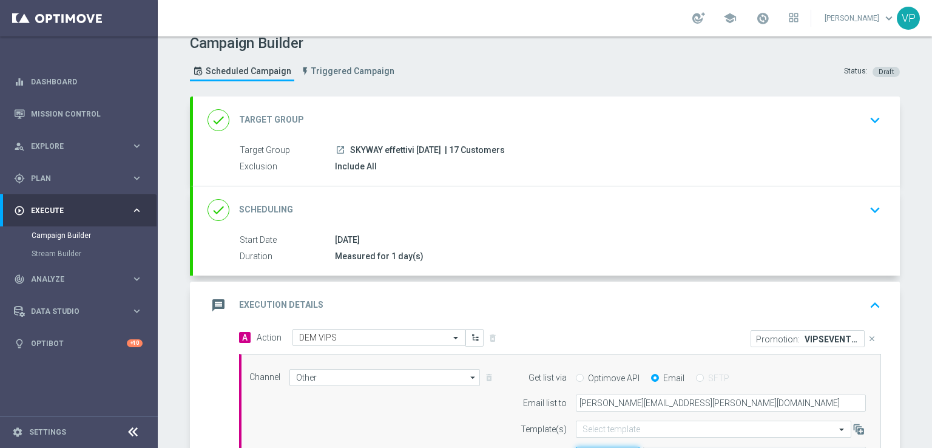
scroll to position [0, 0]
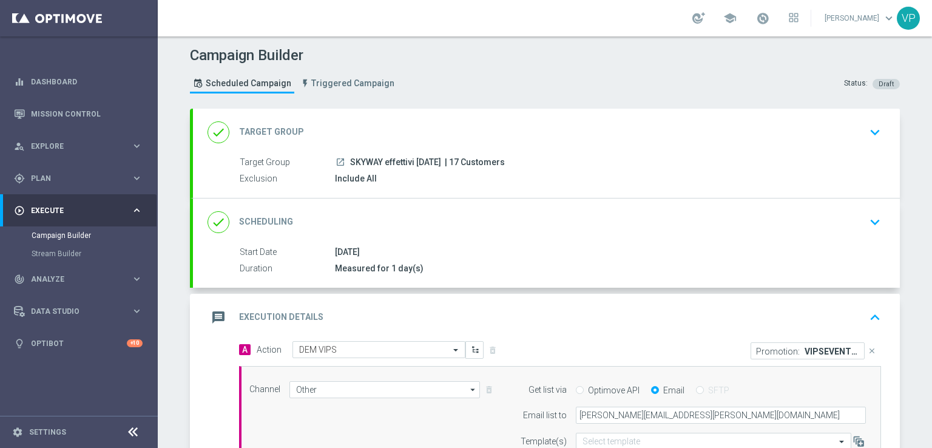
click at [873, 136] on icon "keyboard_arrow_down" at bounding box center [875, 132] width 18 height 18
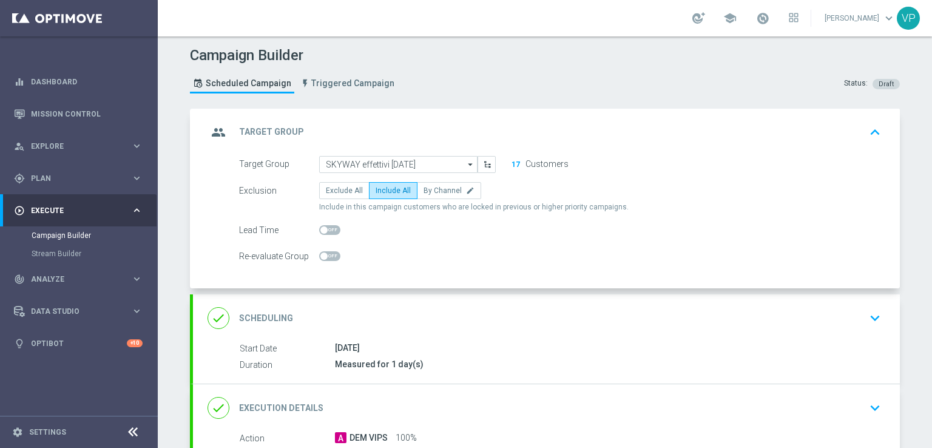
click at [866, 321] on icon "keyboard_arrow_down" at bounding box center [875, 318] width 18 height 18
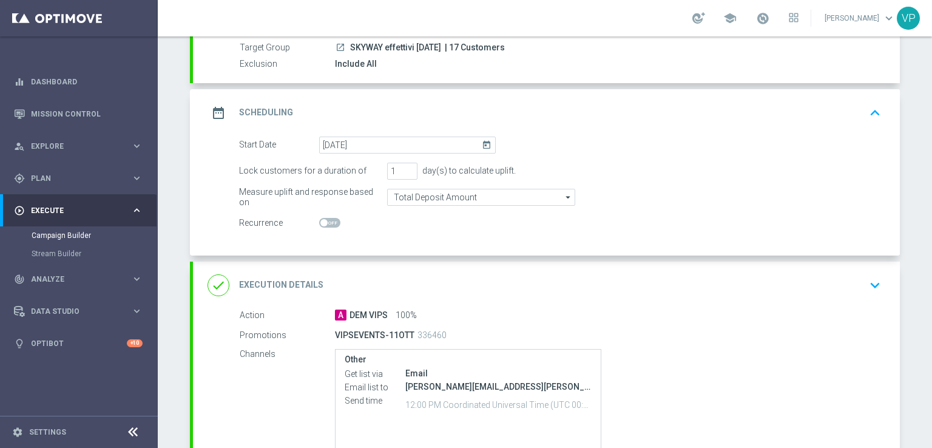
scroll to position [32, 0]
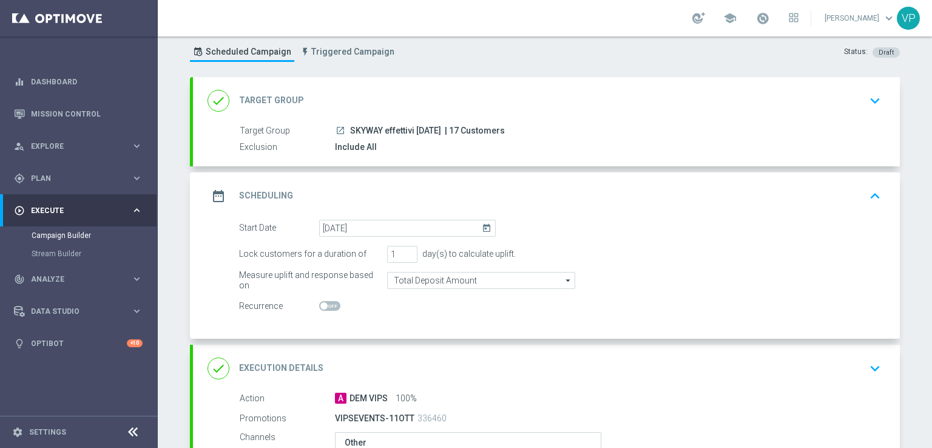
click at [875, 116] on div "done Target Group keyboard_arrow_down" at bounding box center [546, 100] width 707 height 47
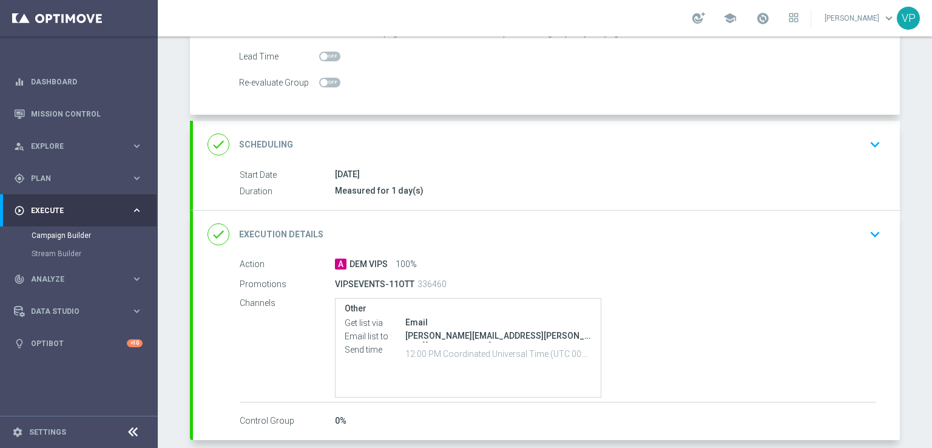
scroll to position [210, 0]
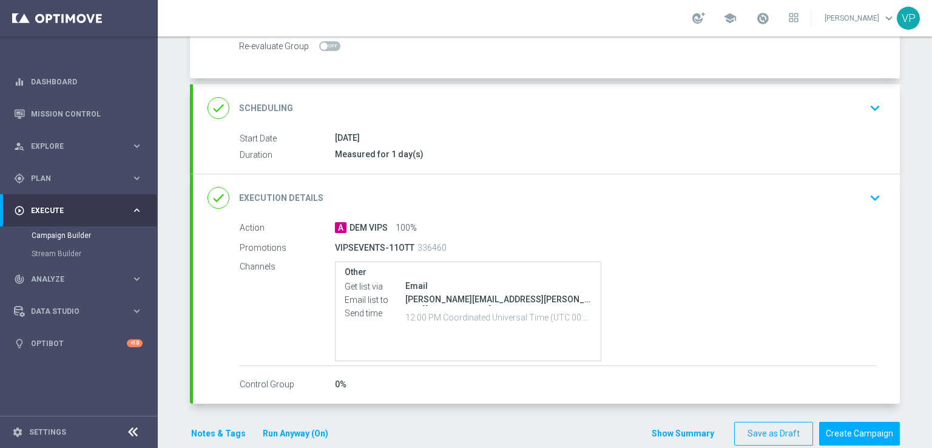
click at [874, 189] on icon "keyboard_arrow_down" at bounding box center [875, 198] width 18 height 18
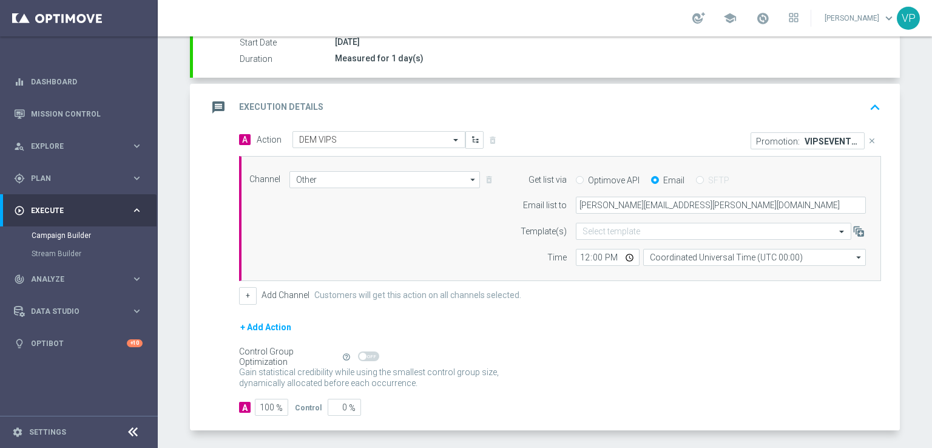
scroll to position [209, 0]
click at [467, 181] on icon "arrow_drop_down" at bounding box center [473, 180] width 12 height 16
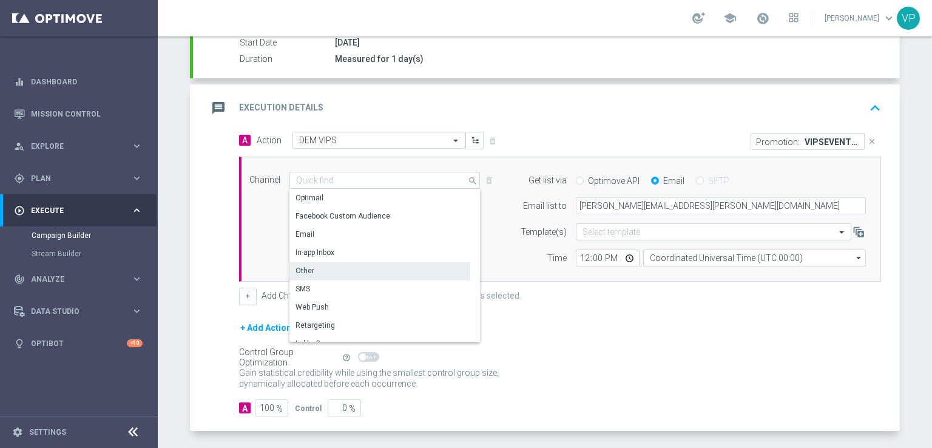
click at [468, 181] on icon "search" at bounding box center [473, 179] width 11 height 13
click at [495, 234] on div "Channel Other search Show Selected 1 of 20 Optimail Facebook Custom Audience" at bounding box center [557, 219] width 634 height 95
type input "Other"
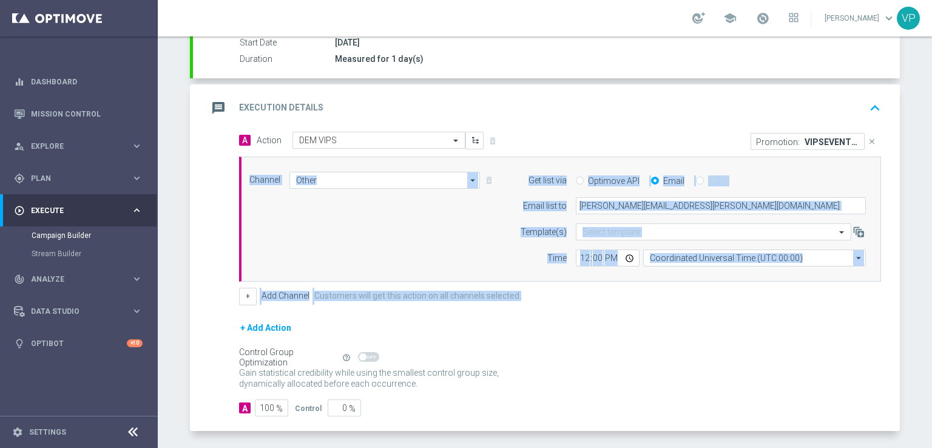
drag, startPoint x: 916, startPoint y: 273, endPoint x: 919, endPoint y: 281, distance: 8.4
click at [919, 281] on div "Campaign Builder Scheduled Campaign Triggered Campaign Status: Draft done Targe…" at bounding box center [545, 241] width 774 height 411
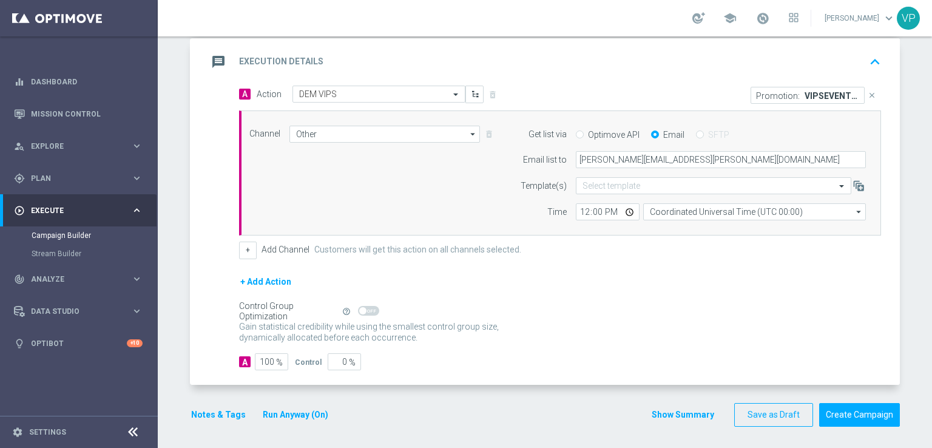
click at [787, 299] on div "+ Add Action" at bounding box center [560, 289] width 642 height 30
click at [217, 414] on button "Notes & Tags" at bounding box center [218, 414] width 57 height 15
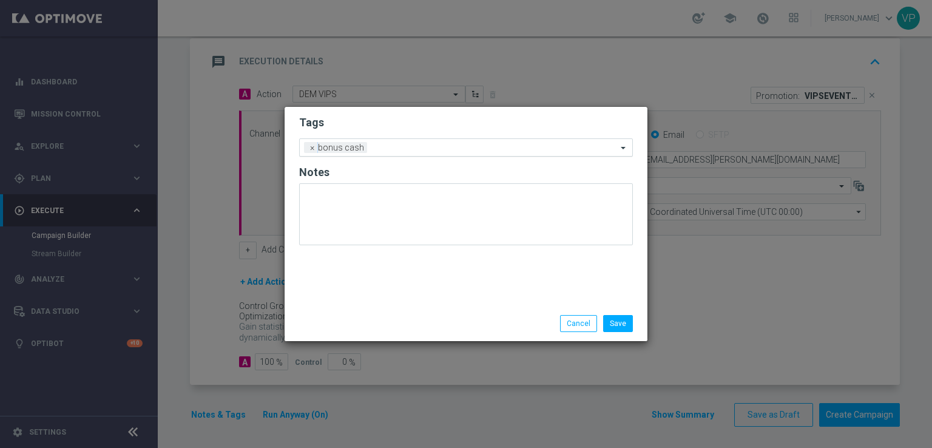
click at [436, 149] on input "text" at bounding box center [494, 148] width 245 height 10
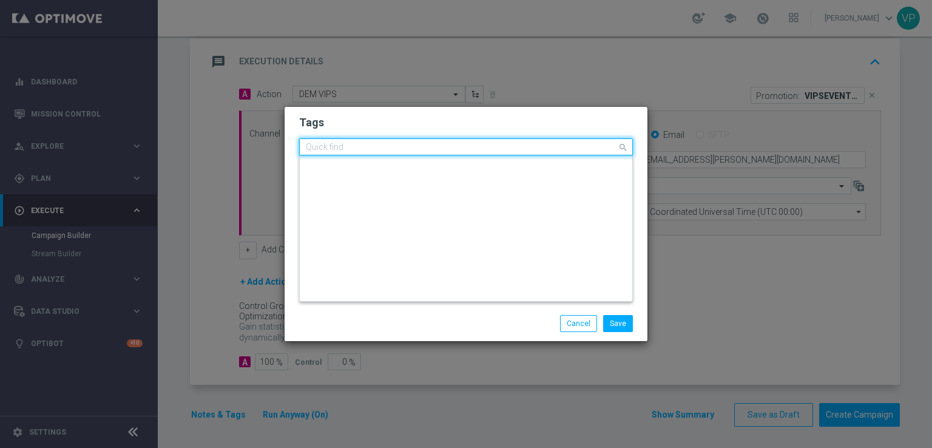
scroll to position [0, 0]
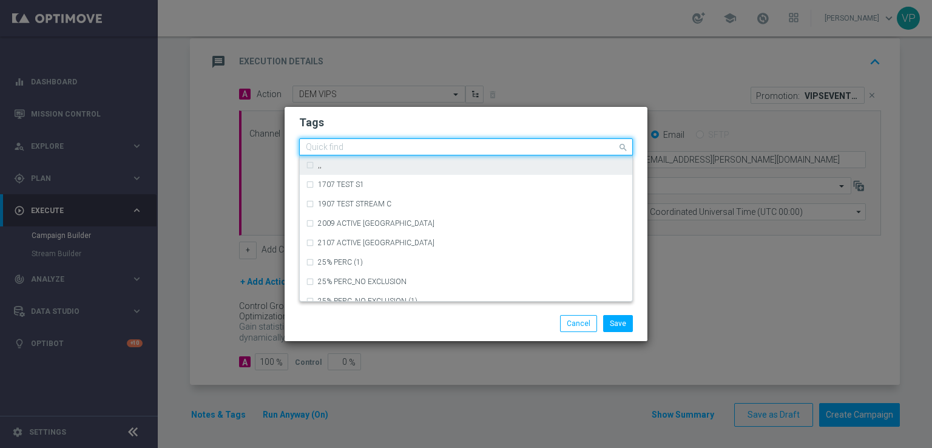
click at [484, 146] on input "text" at bounding box center [461, 148] width 311 height 10
click at [445, 164] on div "all" at bounding box center [472, 164] width 308 height 7
type input "all"
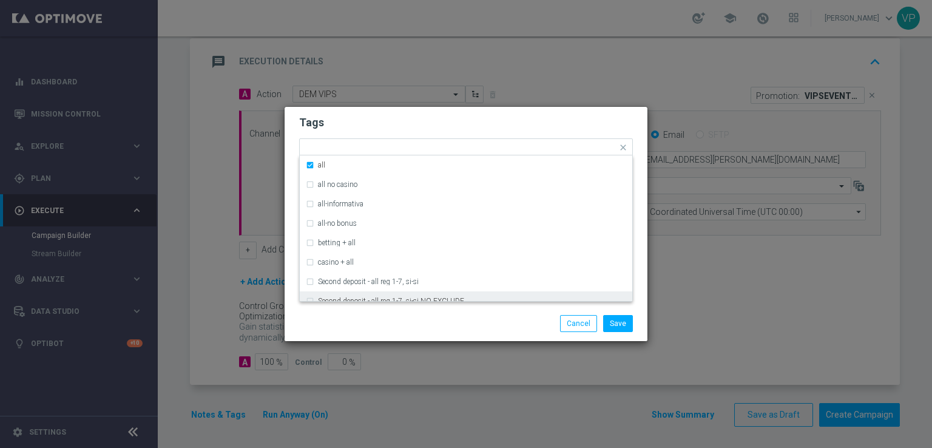
click at [480, 338] on div "Save Cancel" at bounding box center [465, 323] width 363 height 35
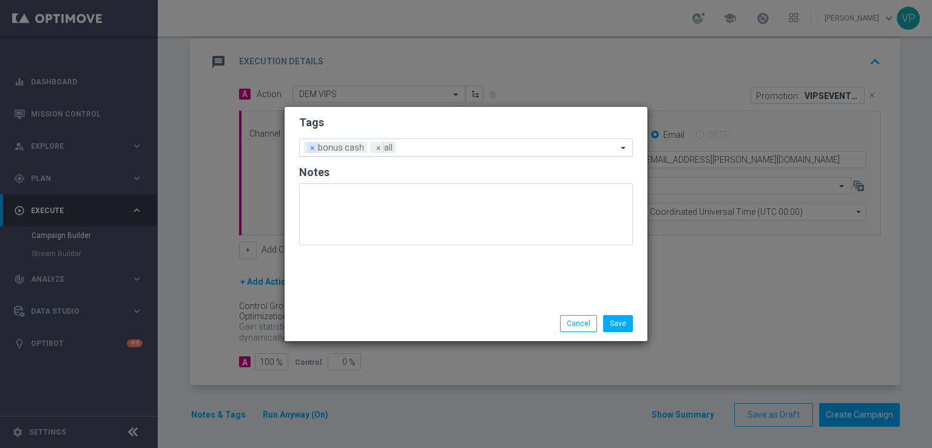
click at [313, 149] on span "×" at bounding box center [312, 147] width 11 height 11
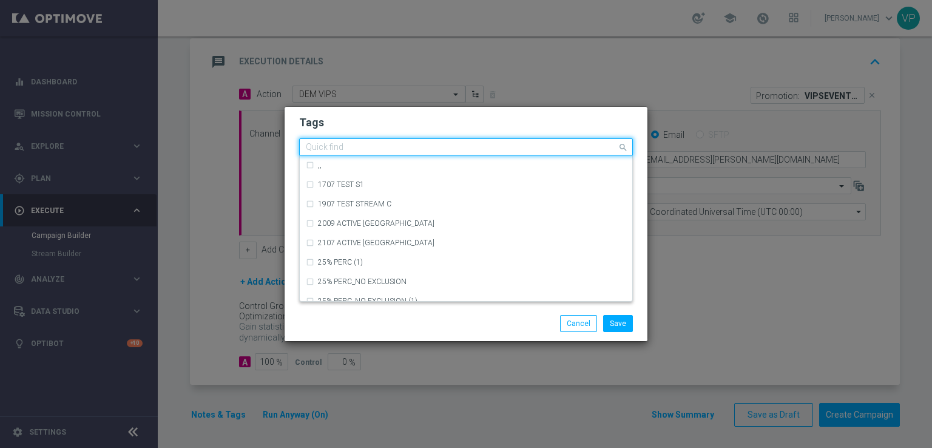
click at [382, 146] on input "text" at bounding box center [461, 148] width 311 height 10
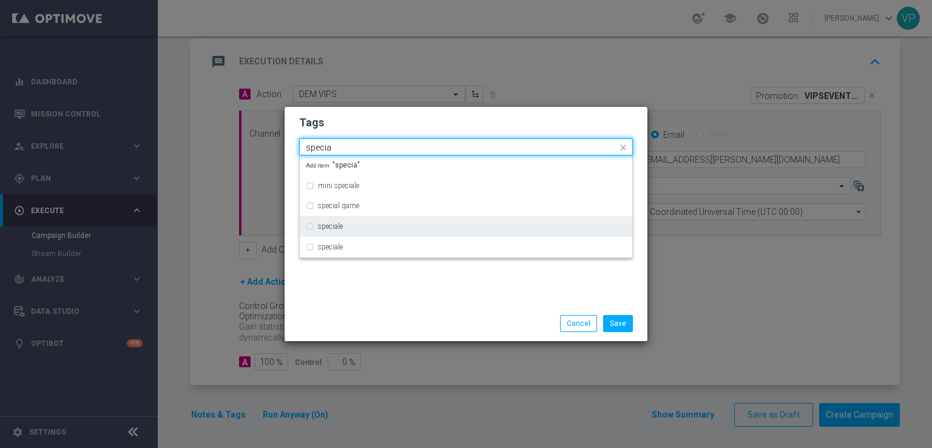
click at [317, 228] on div "speciale" at bounding box center [466, 226] width 320 height 19
type input "specia"
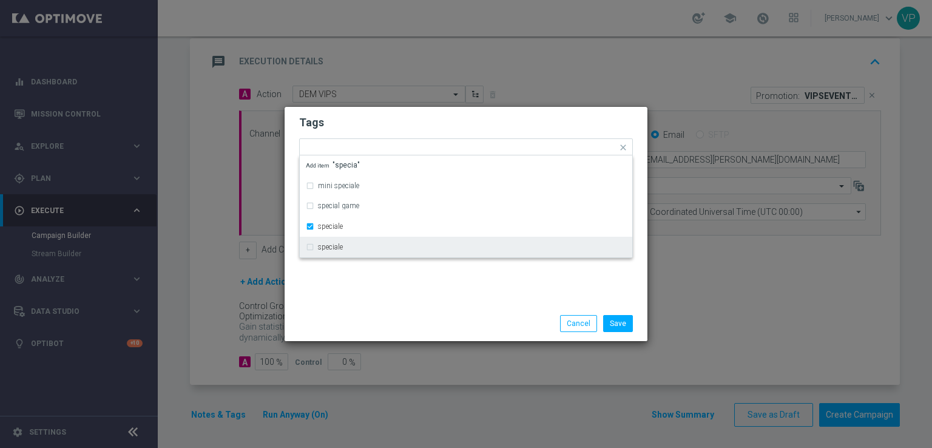
click at [386, 316] on div "Save Cancel" at bounding box center [466, 323] width 352 height 17
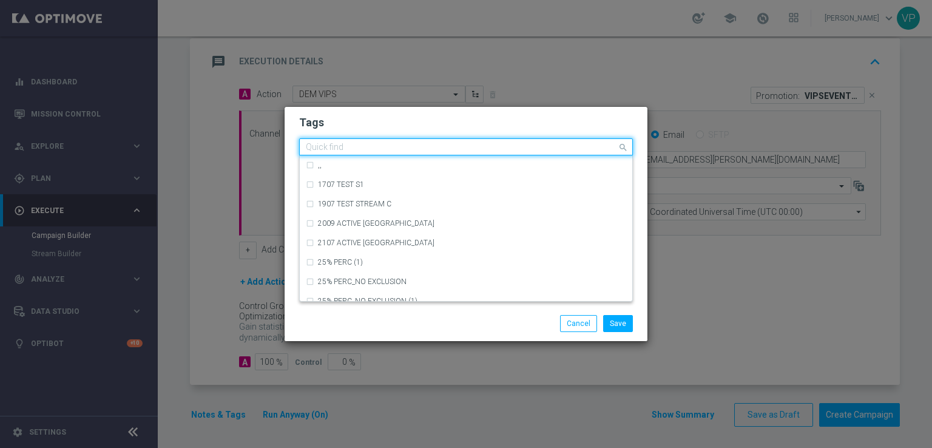
click at [461, 149] on input "text" at bounding box center [461, 148] width 311 height 10
click at [432, 144] on input "text" at bounding box center [461, 148] width 311 height 10
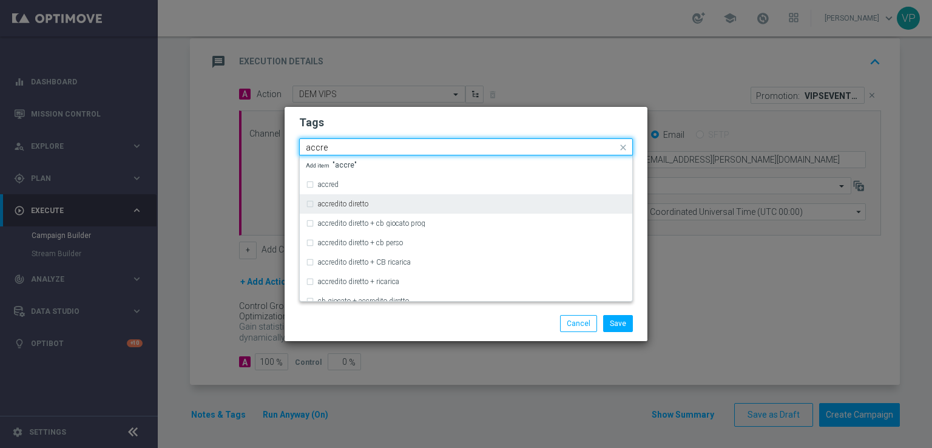
click at [364, 201] on label "accredito diretto" at bounding box center [343, 203] width 50 height 7
type input "accre"
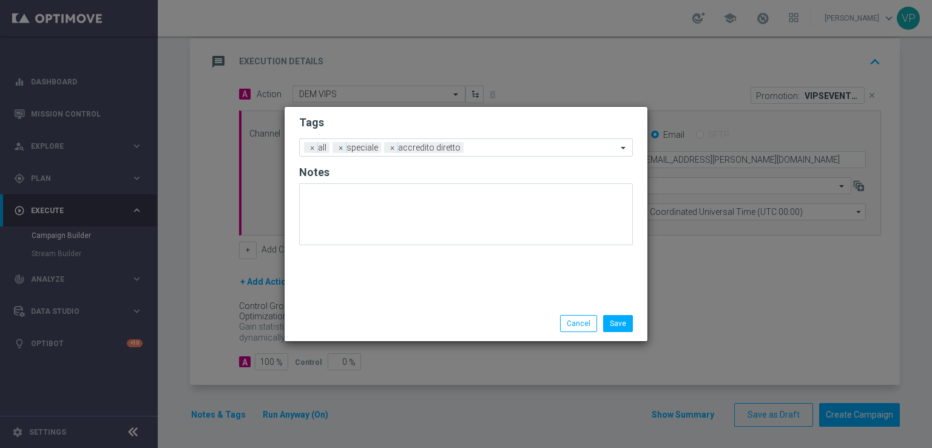
click at [465, 322] on div "Save Cancel" at bounding box center [524, 323] width 235 height 17
click at [570, 147] on input "text" at bounding box center [542, 148] width 149 height 10
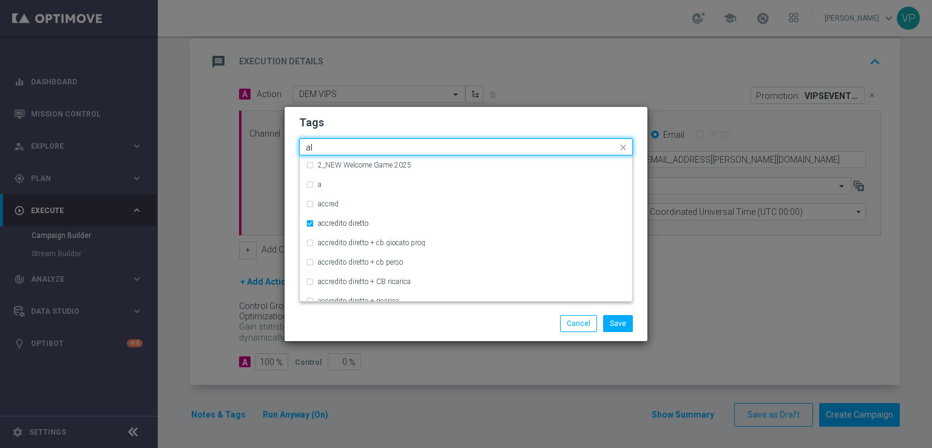
type input "all"
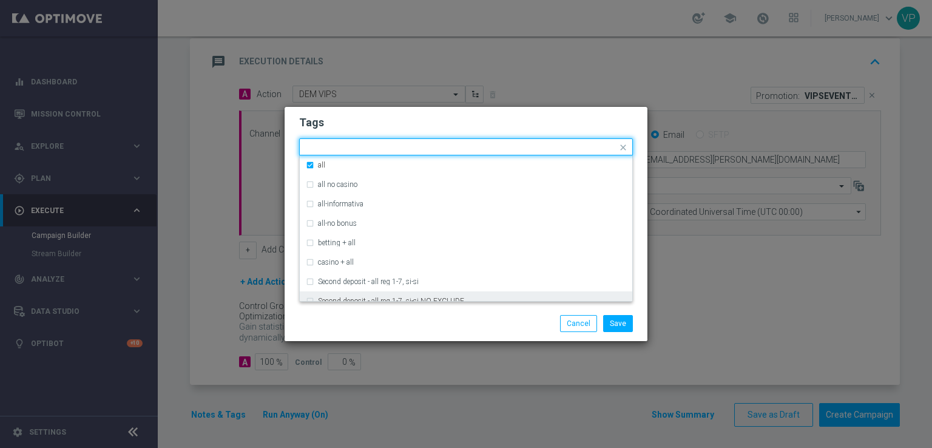
click at [517, 320] on div "Save Cancel" at bounding box center [524, 323] width 235 height 17
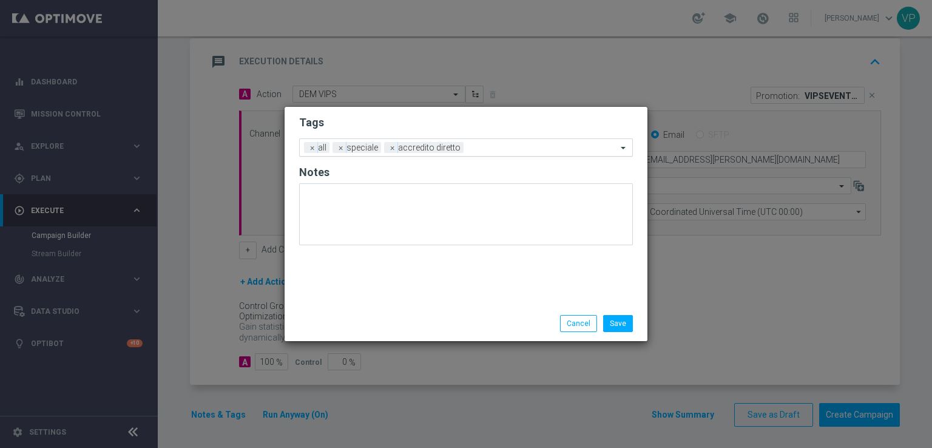
click at [499, 144] on input "text" at bounding box center [542, 148] width 149 height 10
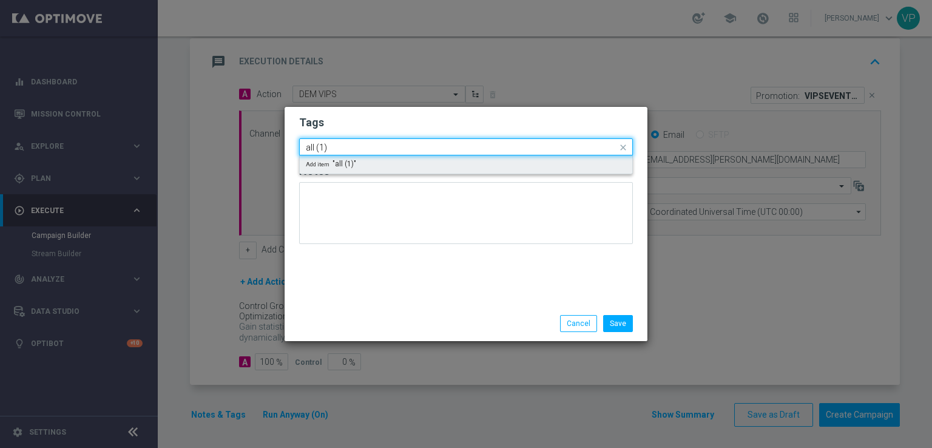
click at [555, 167] on div "Add item "all (1)"" at bounding box center [466, 164] width 332 height 18
type input "all (1)"
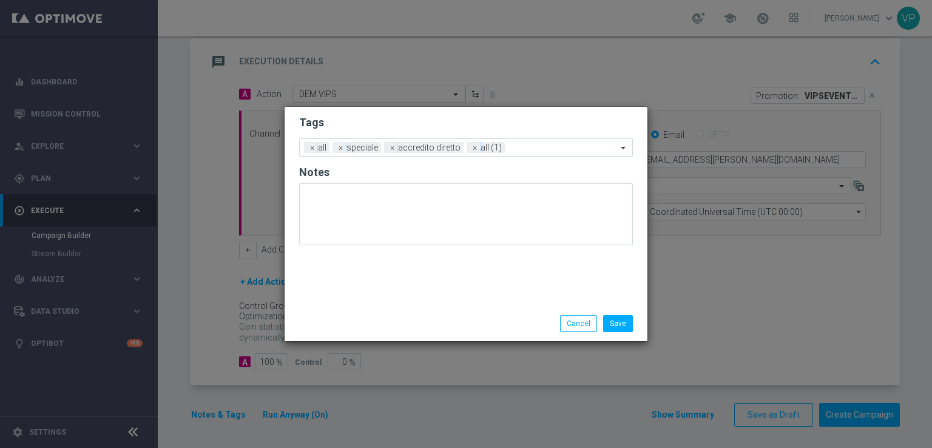
click at [454, 297] on div "Tags Add a new tag × all × speciale × accredito diretto × all (1) Notes" at bounding box center [465, 206] width 363 height 199
click at [472, 149] on span "×" at bounding box center [474, 147] width 11 height 11
click at [477, 146] on input "text" at bounding box center [542, 148] width 149 height 10
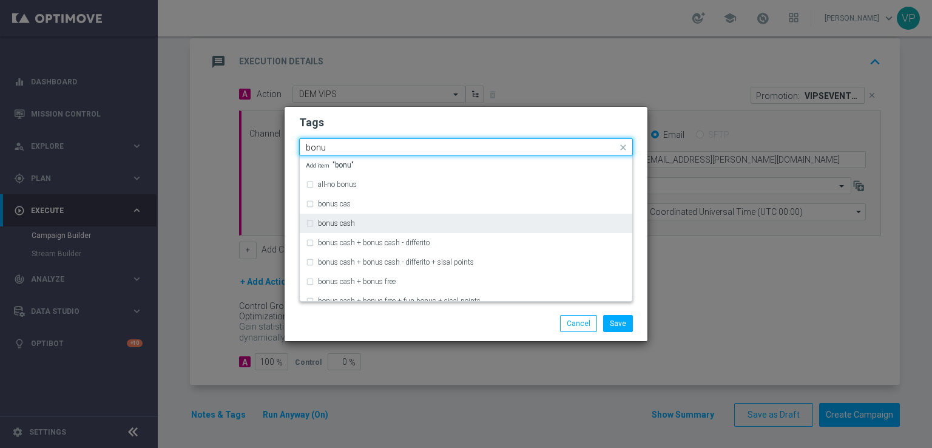
click at [386, 226] on div "bonus cash" at bounding box center [472, 223] width 308 height 7
type input "bonu"
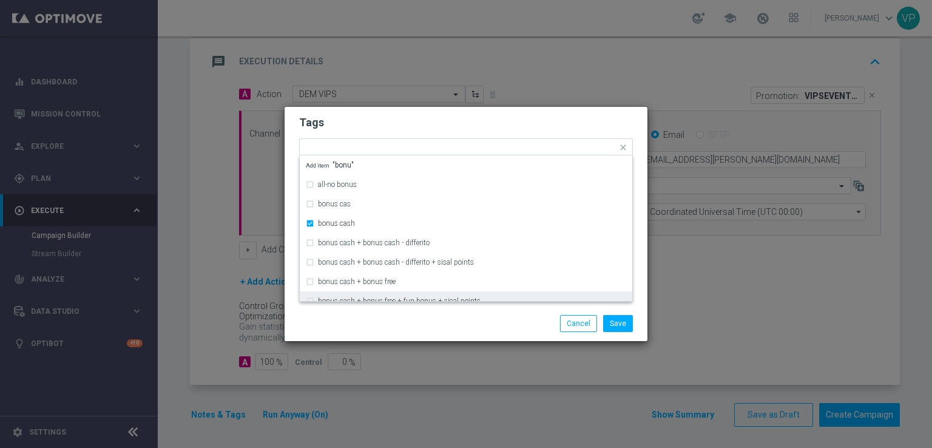
click at [415, 331] on div "Save Cancel" at bounding box center [524, 323] width 235 height 17
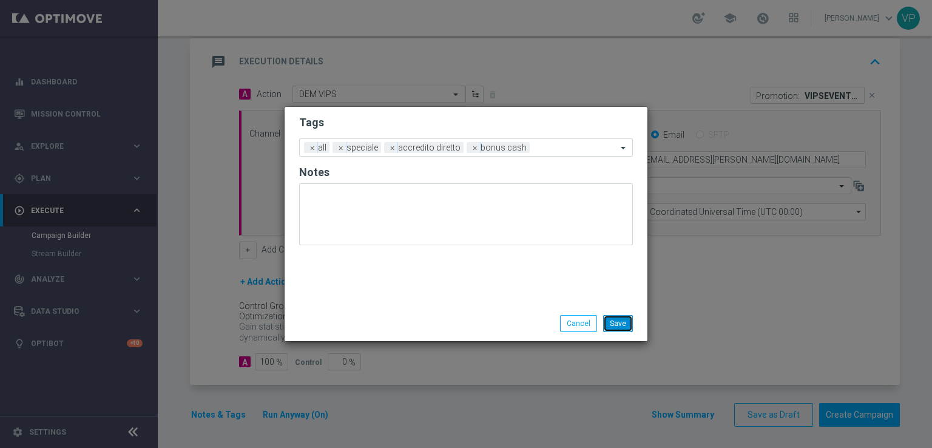
click at [612, 319] on button "Save" at bounding box center [618, 323] width 30 height 17
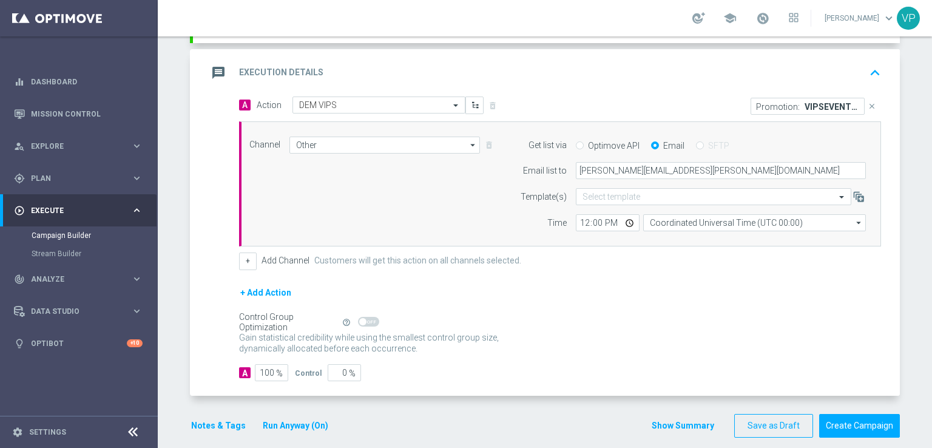
scroll to position [231, 0]
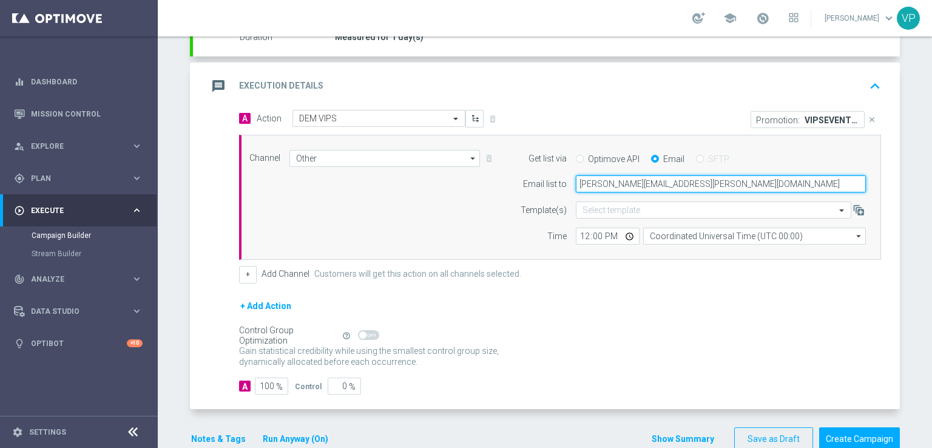
drag, startPoint x: 698, startPoint y: 186, endPoint x: 546, endPoint y: 190, distance: 151.7
click at [556, 190] on div "Email list to [PERSON_NAME][EMAIL_ADDRESS][PERSON_NAME][DOMAIN_NAME]" at bounding box center [690, 183] width 370 height 17
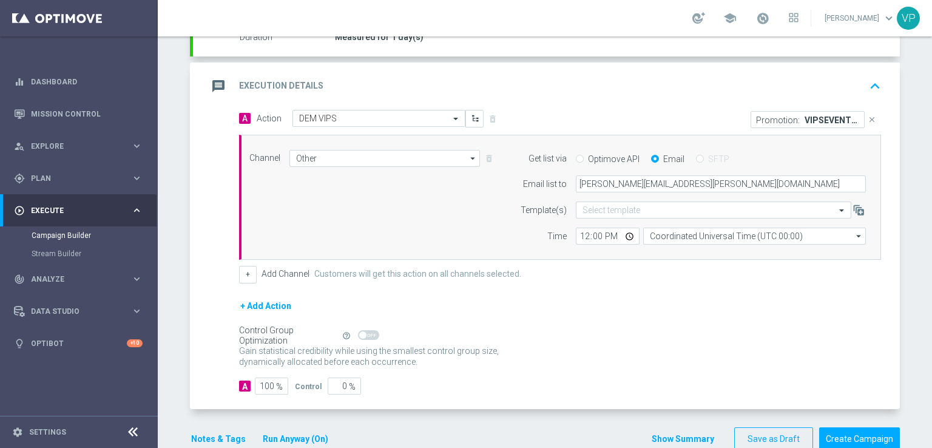
click at [439, 219] on div "Channel Other Other arrow_drop_down Show Selected 1 of 20 Optimail" at bounding box center [557, 197] width 634 height 95
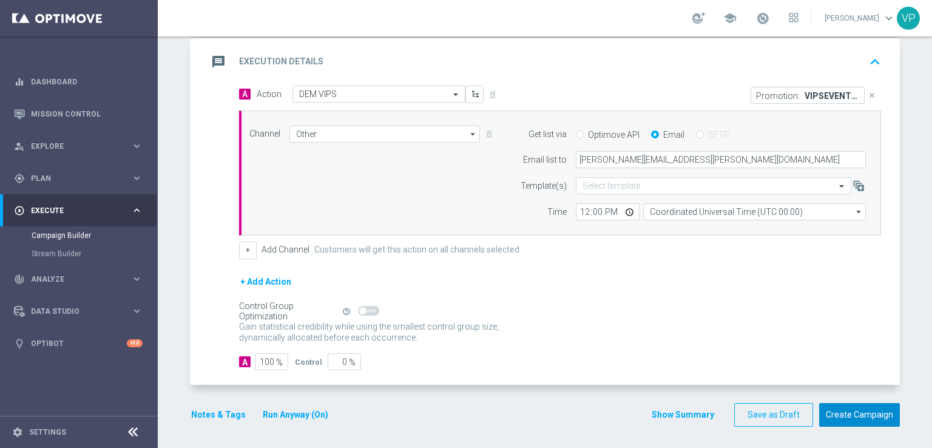
click at [883, 414] on button "Create Campaign" at bounding box center [859, 415] width 81 height 24
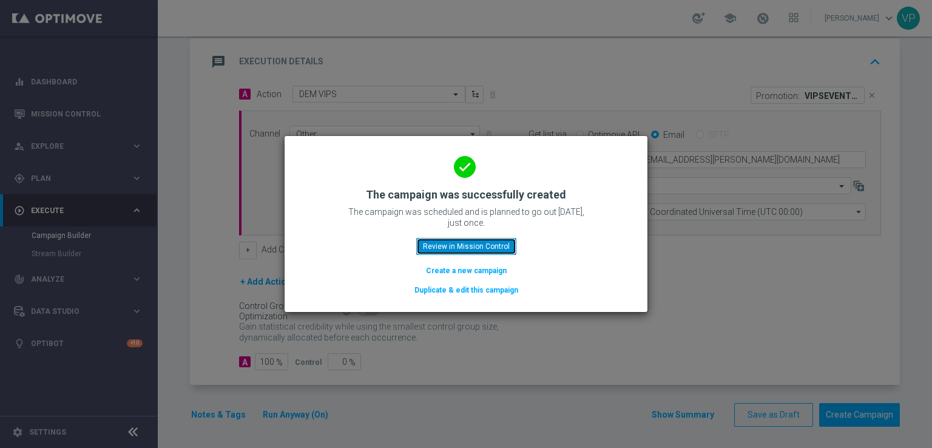
click at [493, 247] on button "Review in Mission Control" at bounding box center [466, 246] width 100 height 17
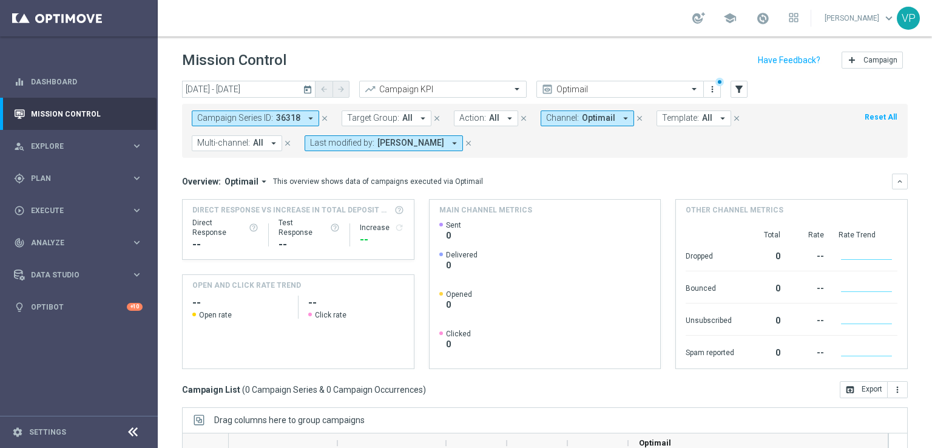
click at [635, 117] on icon "close" at bounding box center [639, 118] width 8 height 8
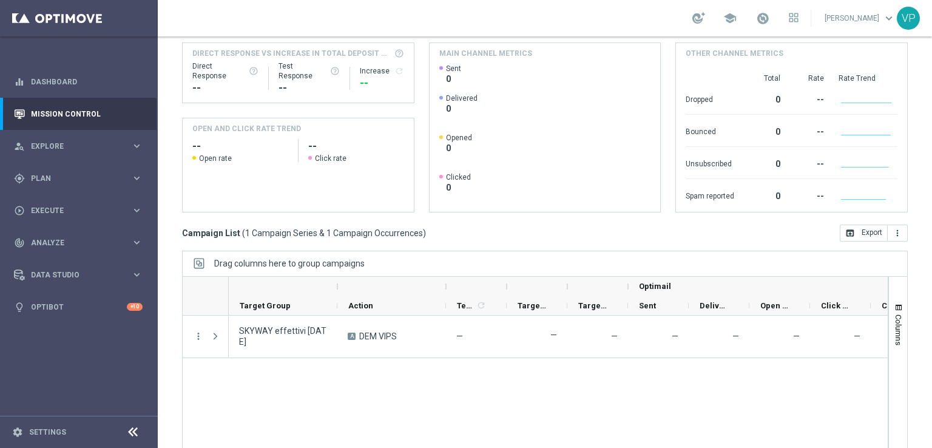
scroll to position [183, 0]
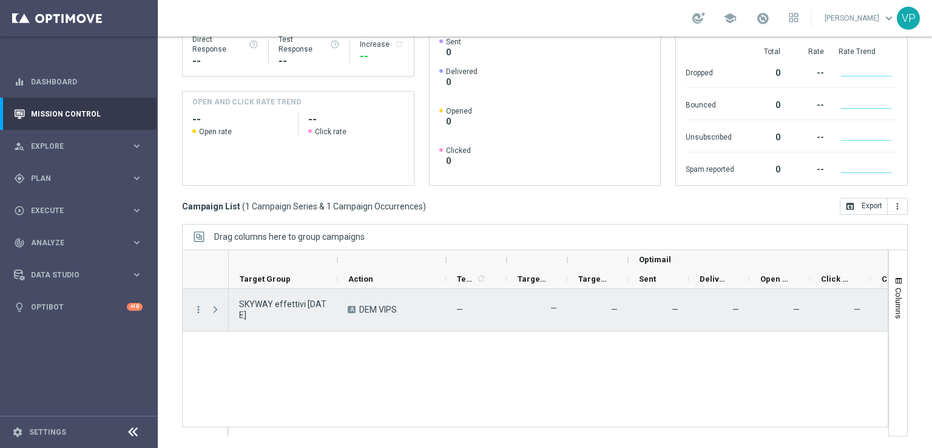
click at [210, 305] on span at bounding box center [215, 310] width 11 height 10
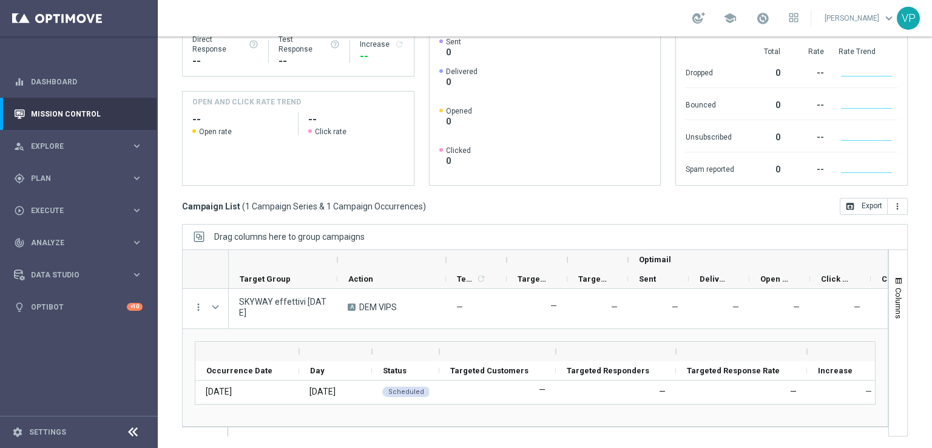
scroll to position [0, 0]
